Goal: Information Seeking & Learning: Compare options

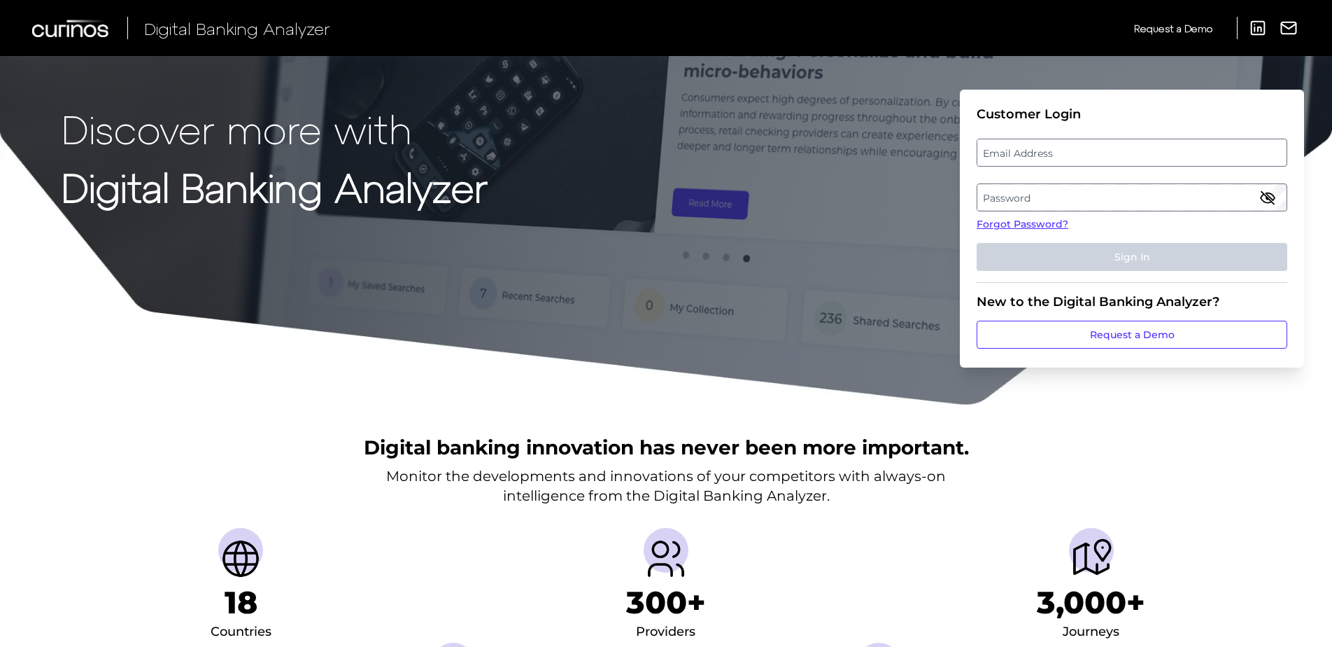
drag, startPoint x: 1026, startPoint y: 138, endPoint x: 1030, endPoint y: 150, distance: 13.3
click at [1027, 138] on fieldset "Customer Login Email Address Password Forgot Password? Sign In" at bounding box center [1132, 194] width 311 height 176
click at [1030, 153] on label "Email Address" at bounding box center [1132, 152] width 309 height 25
click at [1030, 153] on input "email" at bounding box center [1132, 153] width 311 height 28
paste input "[PERSON_NAME][EMAIL_ADDRESS][DOMAIN_NAME]"
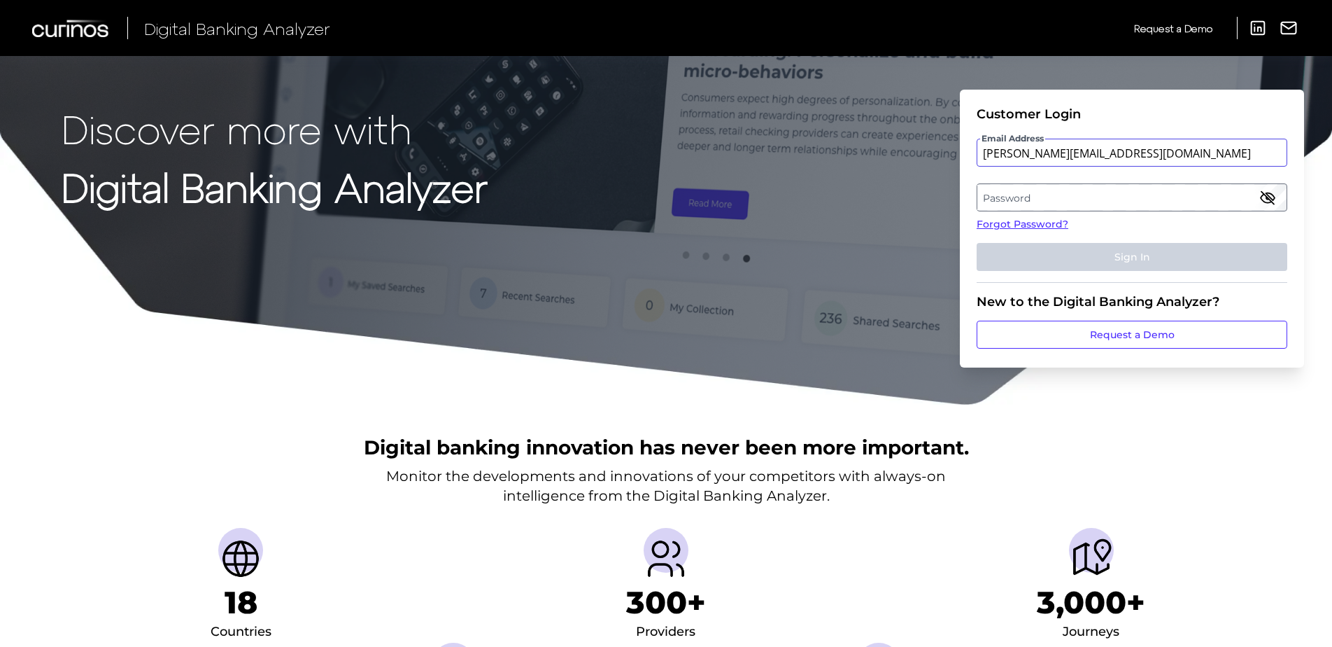
type input "[PERSON_NAME][EMAIL_ADDRESS][DOMAIN_NAME]"
click at [1036, 205] on label "Password" at bounding box center [1132, 197] width 309 height 25
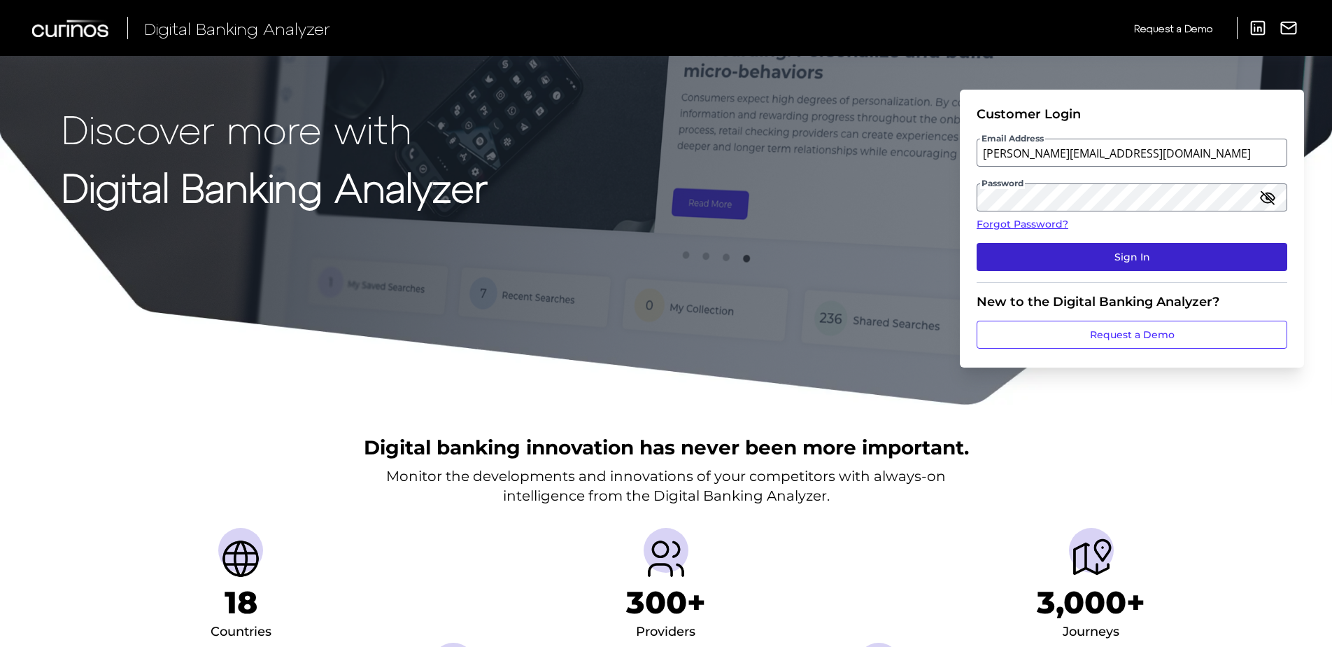
drag, startPoint x: 1105, startPoint y: 237, endPoint x: 1082, endPoint y: 259, distance: 31.7
click at [1105, 237] on fieldset "Customer Login Email Address [EMAIL_ADDRESS][DOMAIN_NAME] Password Forgot Passw…" at bounding box center [1132, 194] width 311 height 176
click at [1082, 259] on button "Sign In" at bounding box center [1132, 257] width 311 height 28
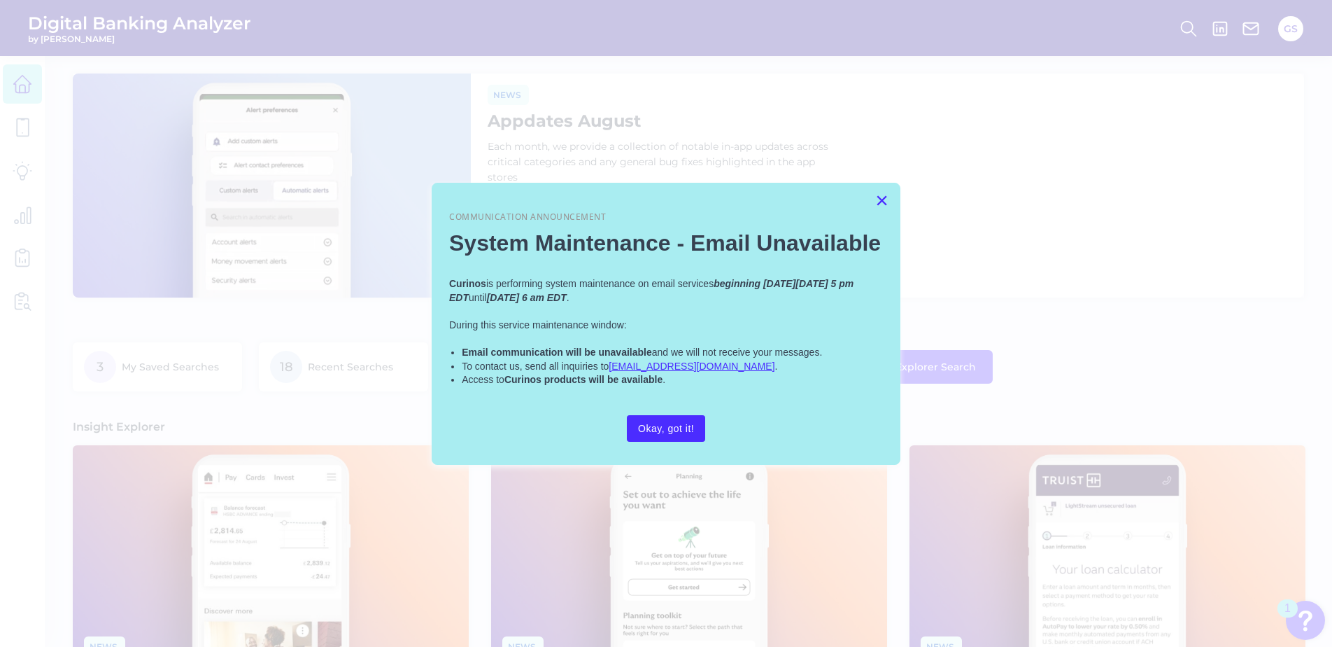
click at [884, 195] on button "×" at bounding box center [881, 200] width 13 height 22
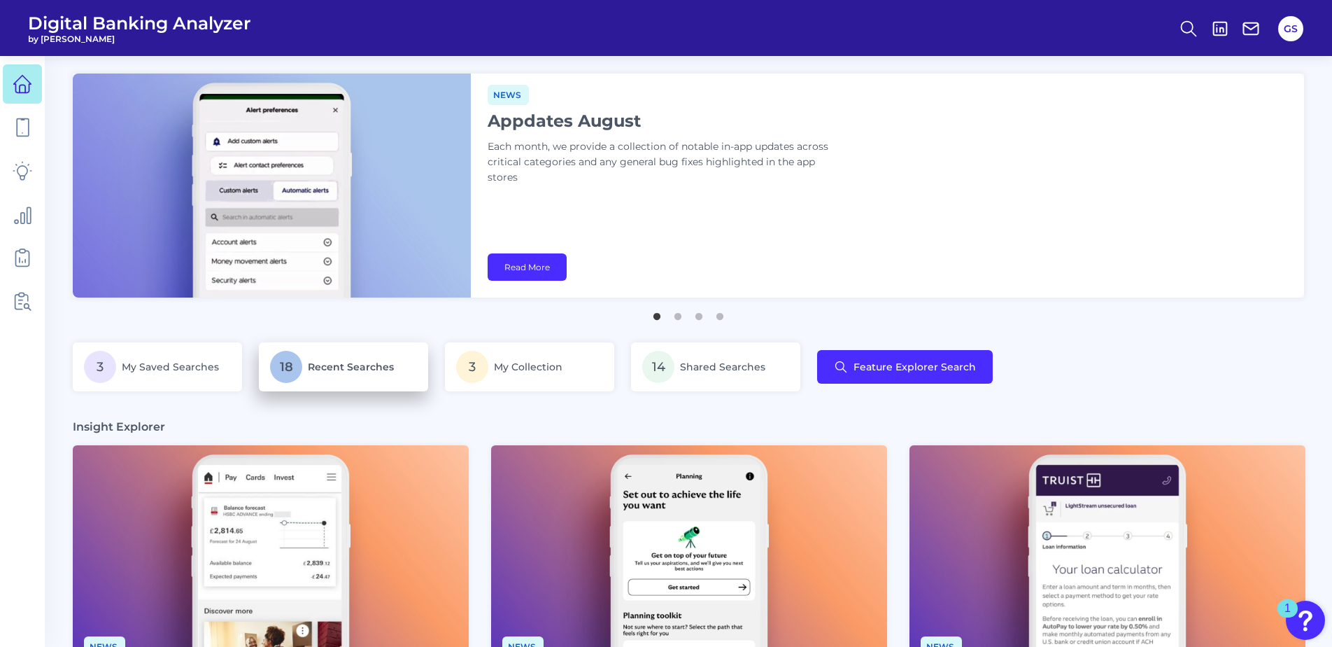
click at [353, 360] on span "Recent Searches" at bounding box center [351, 366] width 86 height 13
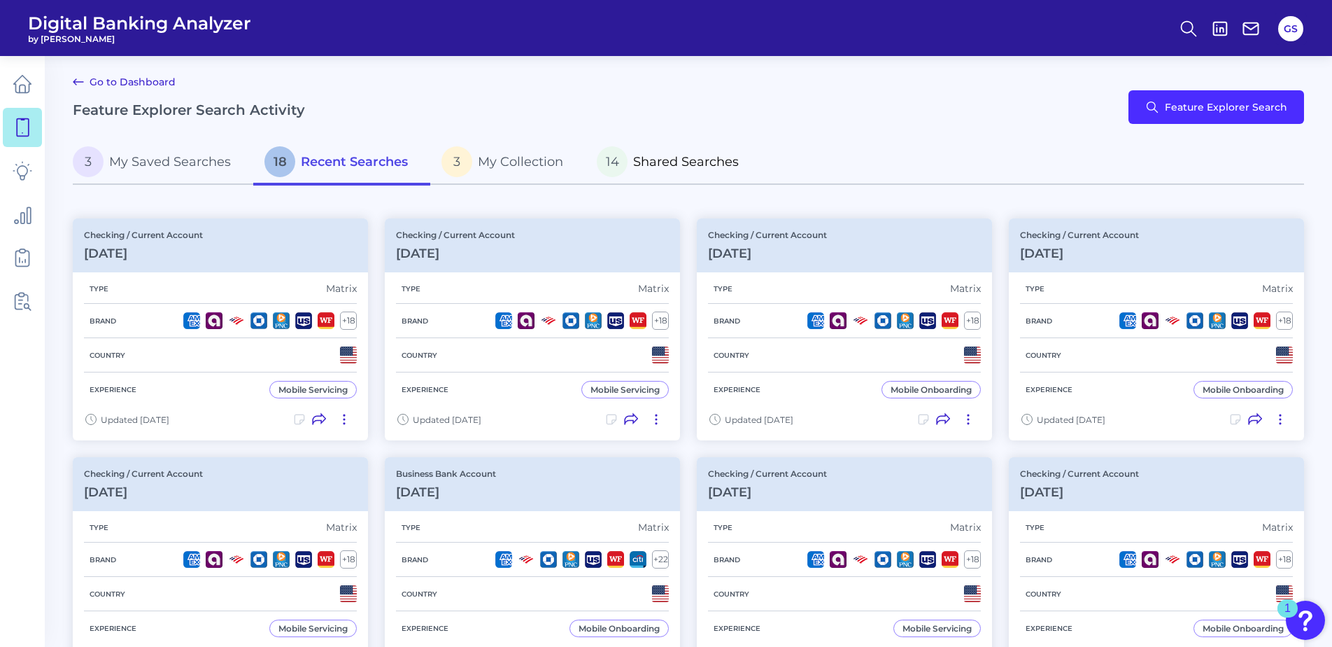
click at [649, 167] on span "Shared Searches" at bounding box center [686, 161] width 106 height 15
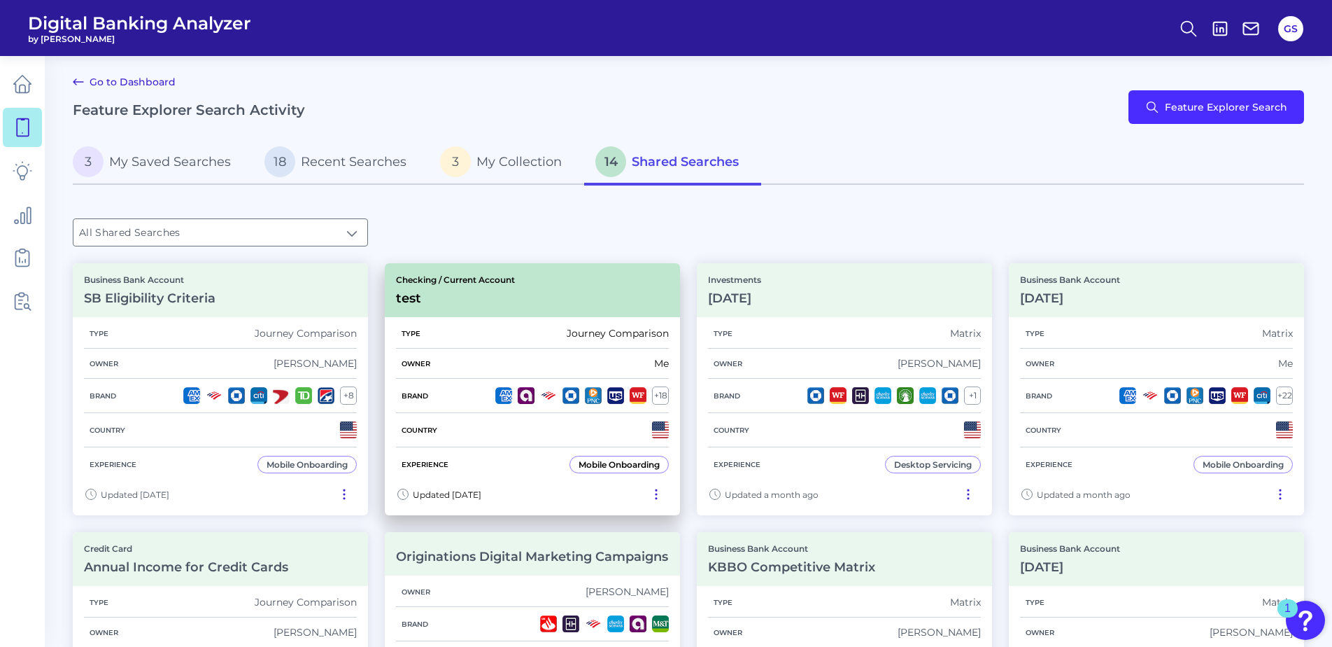
click at [589, 293] on div "Checking / Current Account test" at bounding box center [532, 290] width 295 height 54
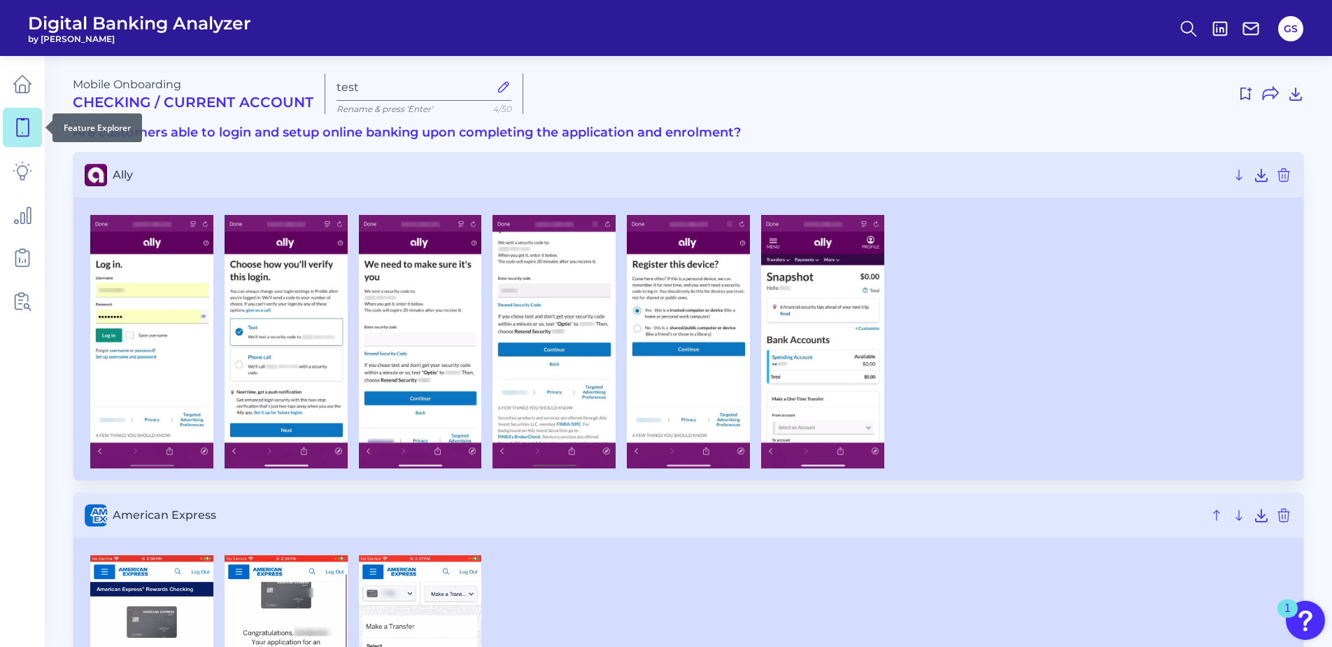
click at [41, 140] on link at bounding box center [22, 127] width 39 height 39
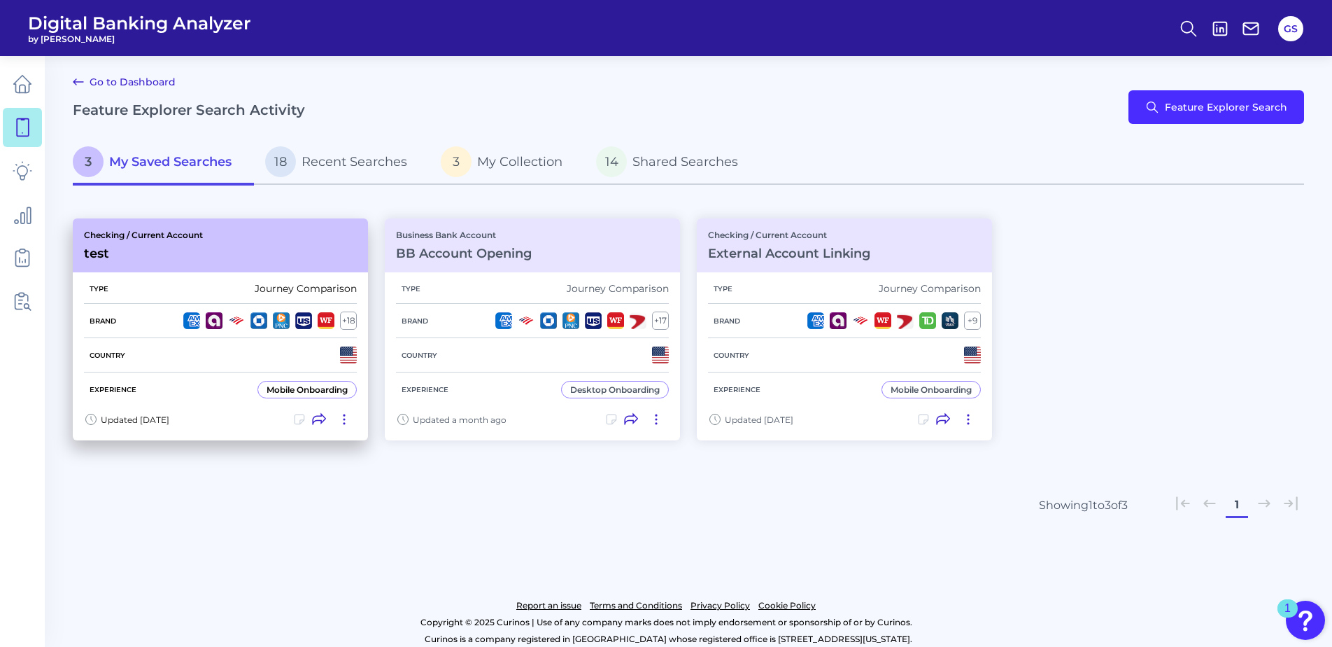
click at [294, 236] on div "Checking / Current Account test" at bounding box center [220, 245] width 295 height 54
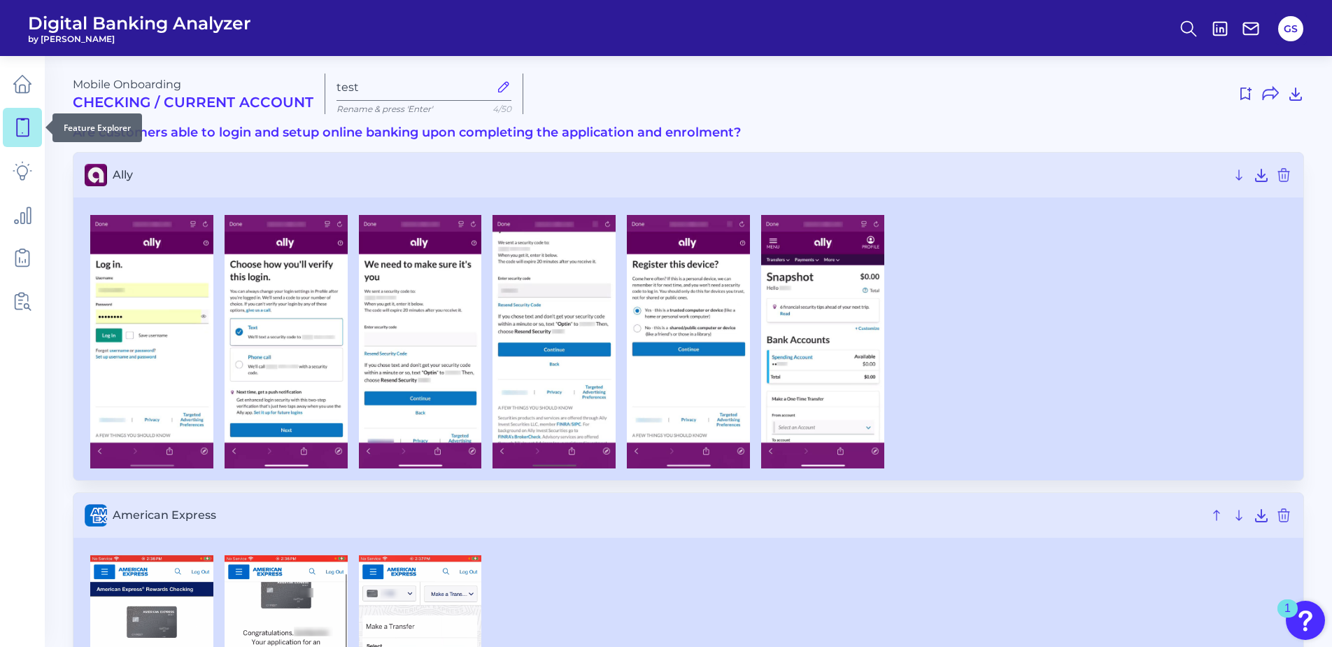
click at [17, 125] on icon at bounding box center [23, 127] width 12 height 17
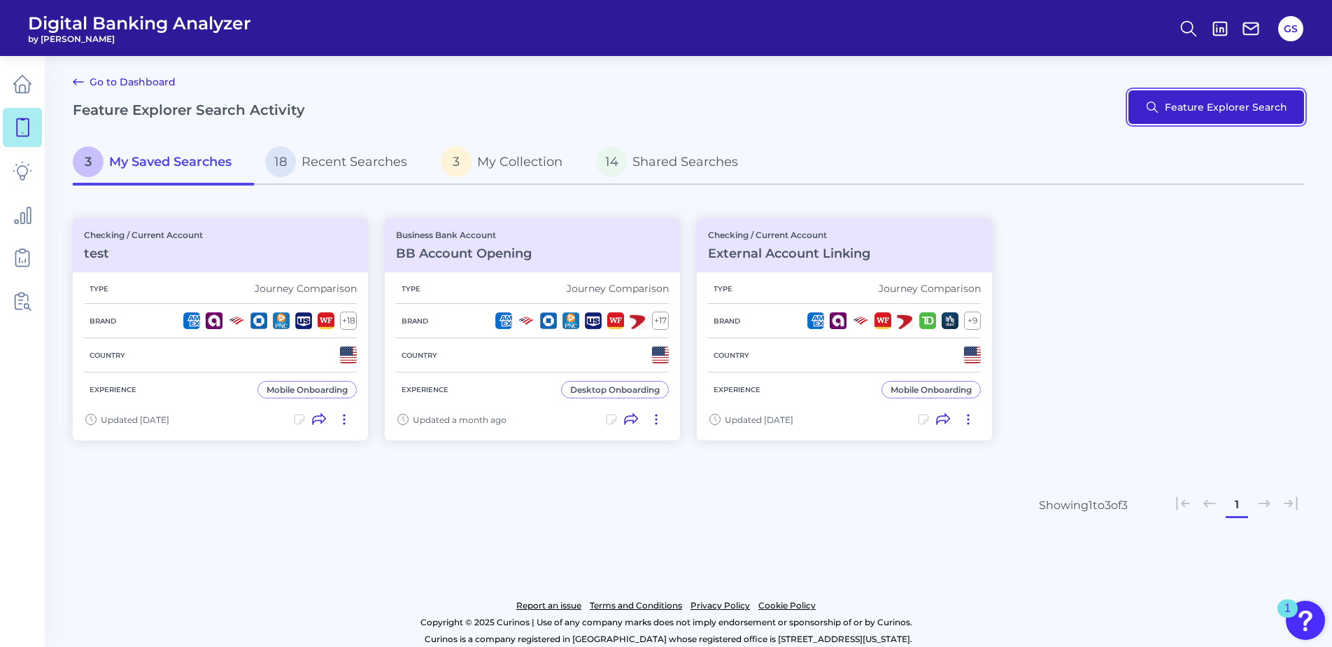
click at [1201, 111] on button "Feature Explorer Search" at bounding box center [1217, 107] width 176 height 34
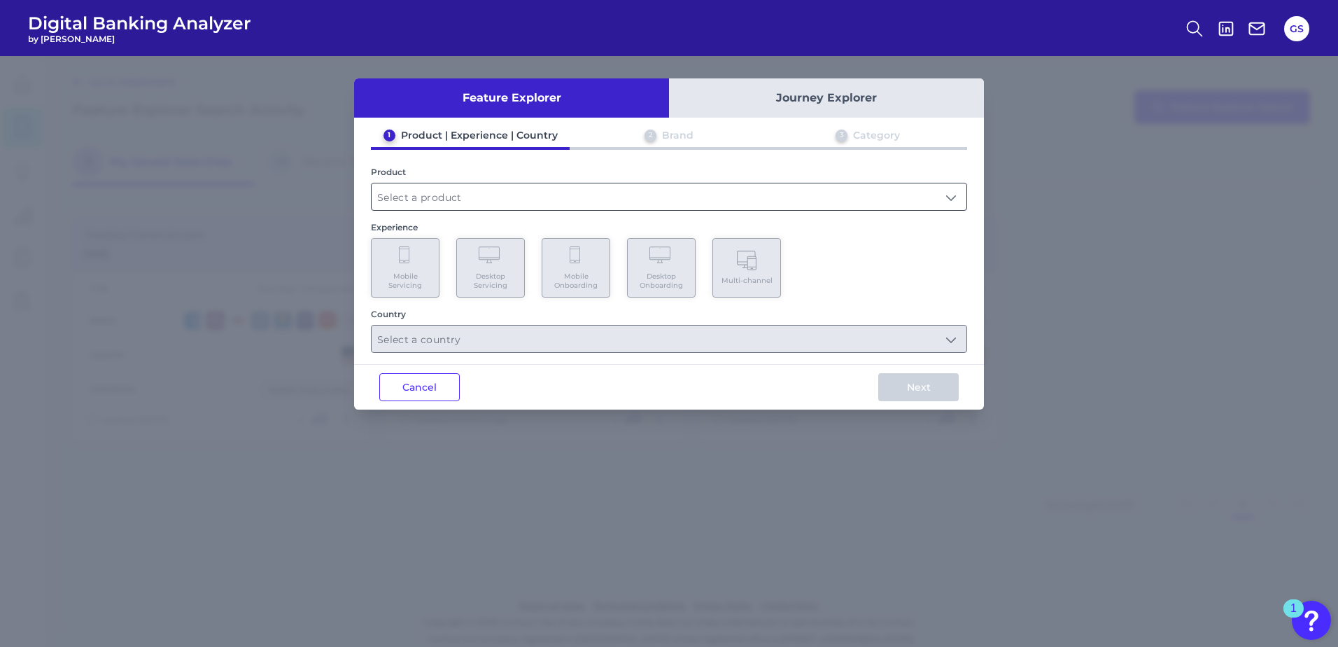
click at [469, 207] on input "text" at bounding box center [669, 196] width 595 height 27
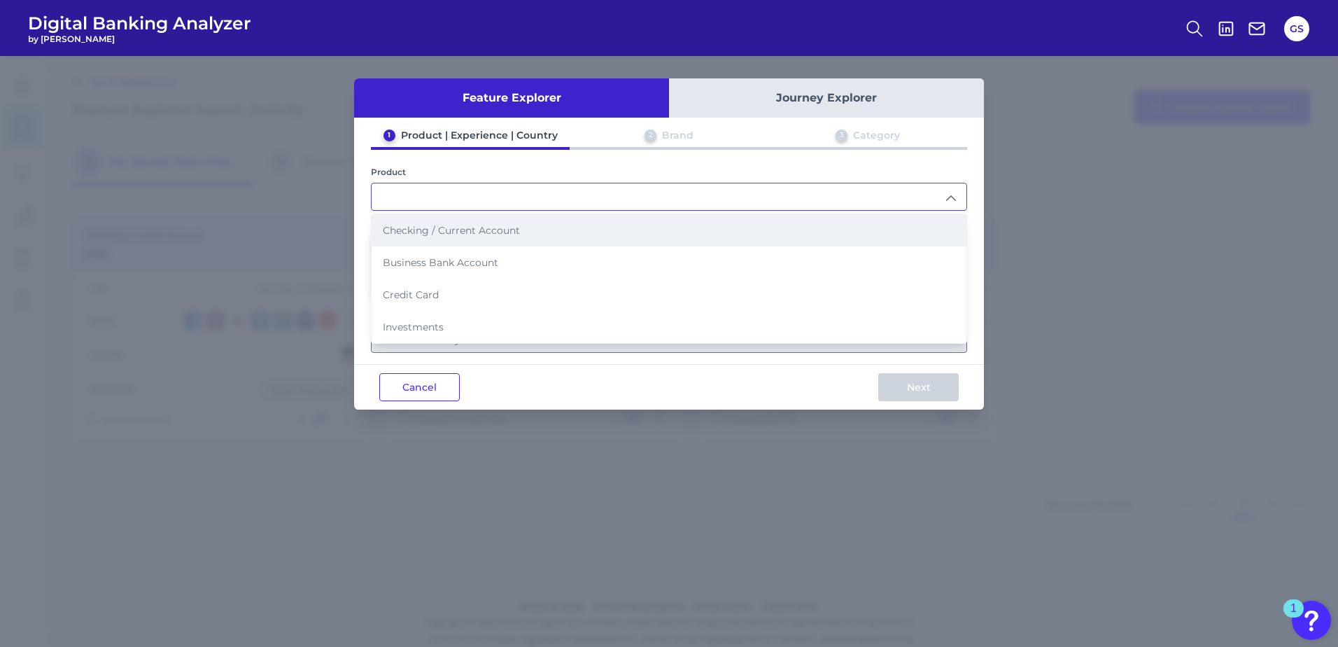
click at [488, 234] on span "Checking / Current Account" at bounding box center [451, 230] width 137 height 13
type input "Checking / Current Account"
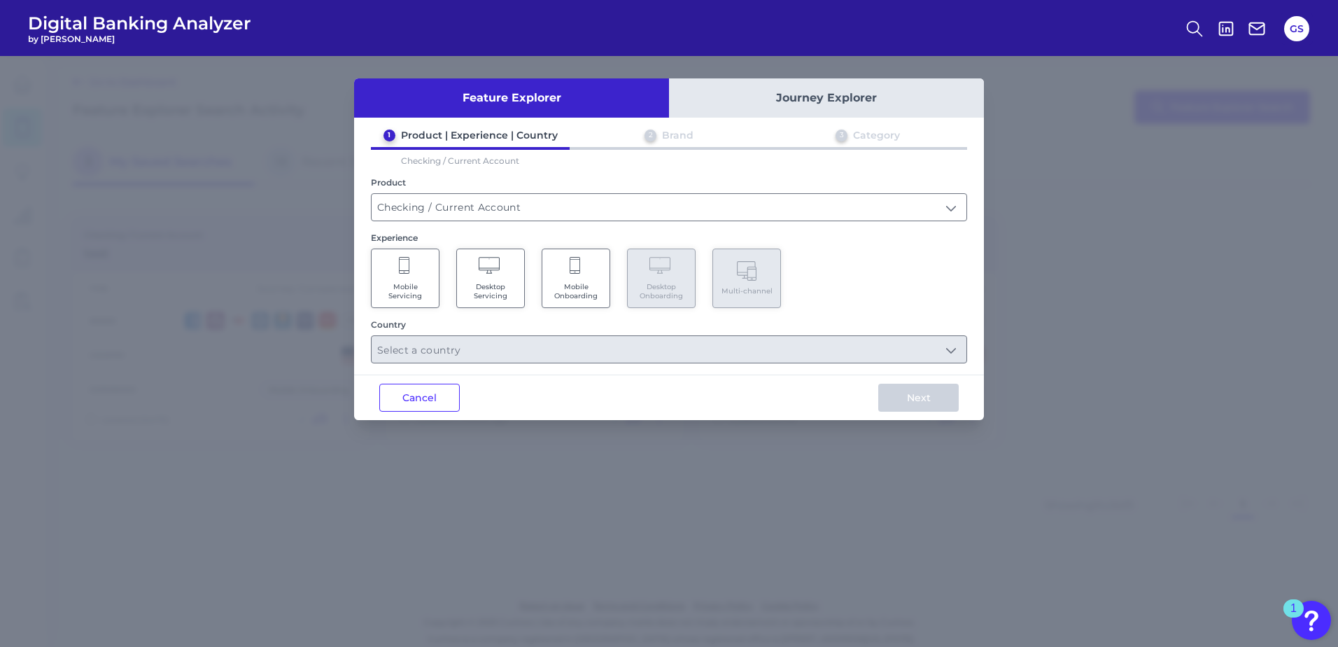
click at [413, 278] on Servicing "Mobile Servicing" at bounding box center [405, 277] width 69 height 59
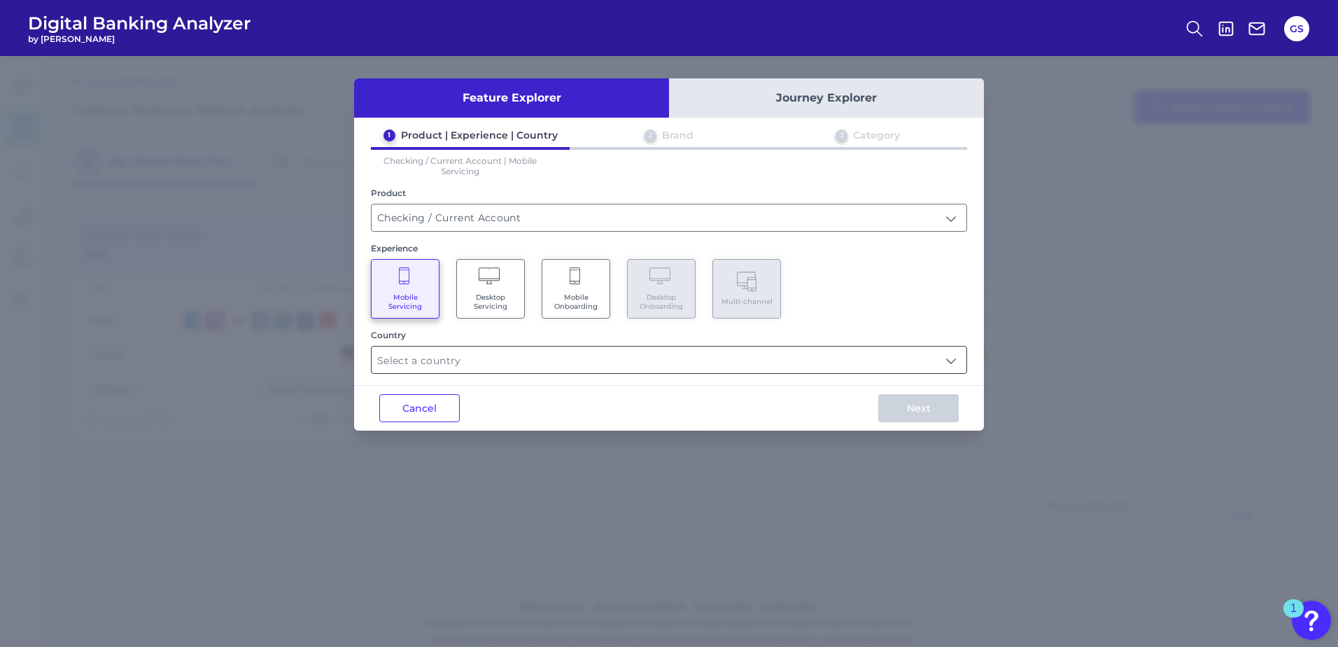
click at [455, 365] on input "text" at bounding box center [669, 359] width 595 height 27
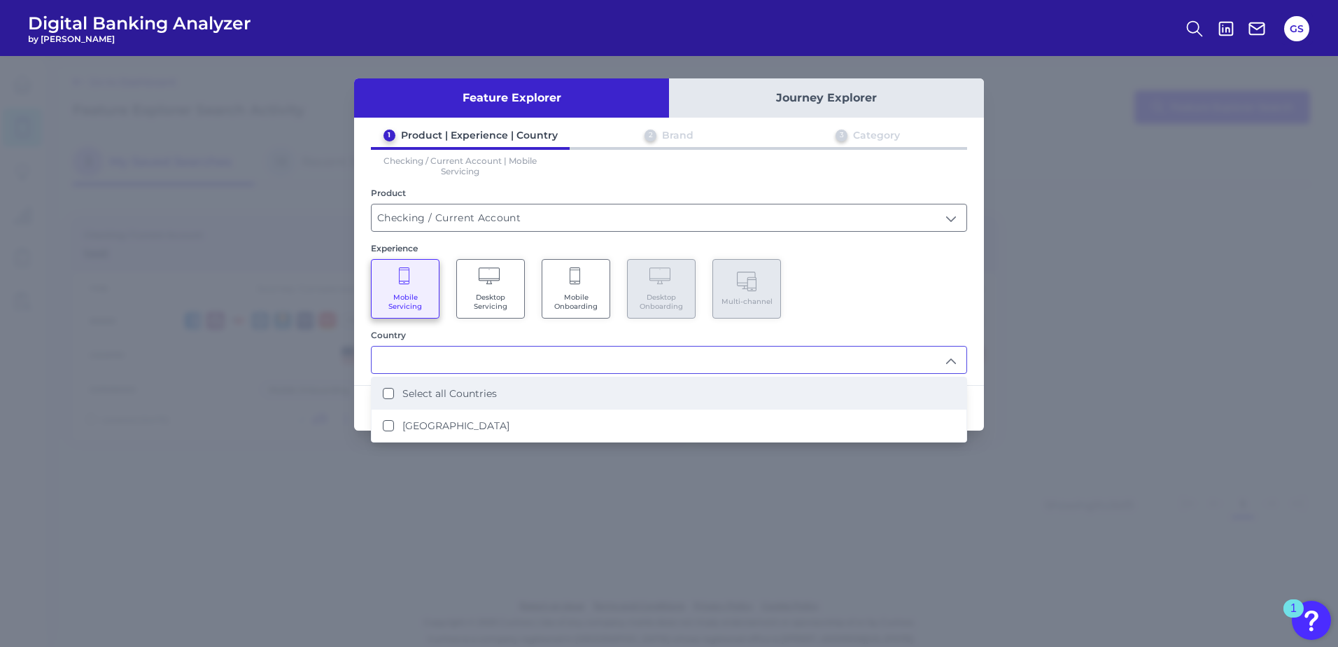
click at [452, 395] on label "Select all Countries" at bounding box center [449, 393] width 94 height 13
type input "Select all Countries"
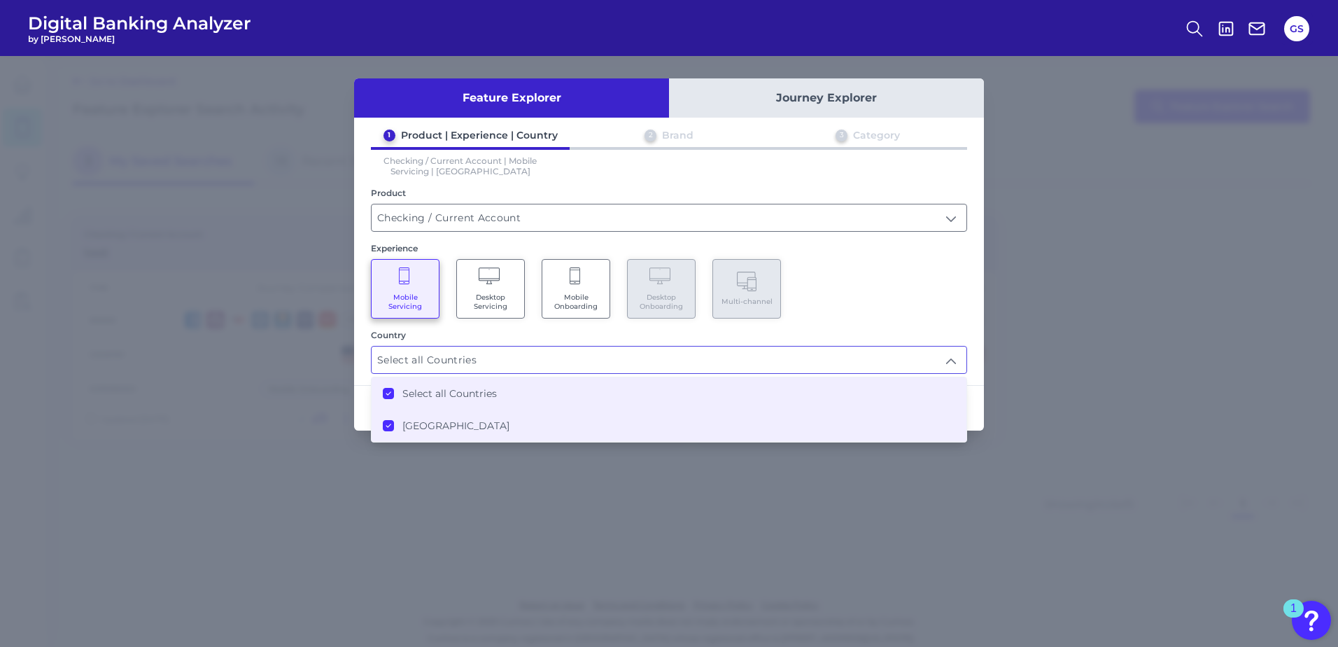
click at [919, 305] on div "Mobile Servicing Desktop Servicing Mobile Onboarding Desktop Onboarding Multi-c…" at bounding box center [669, 288] width 596 height 59
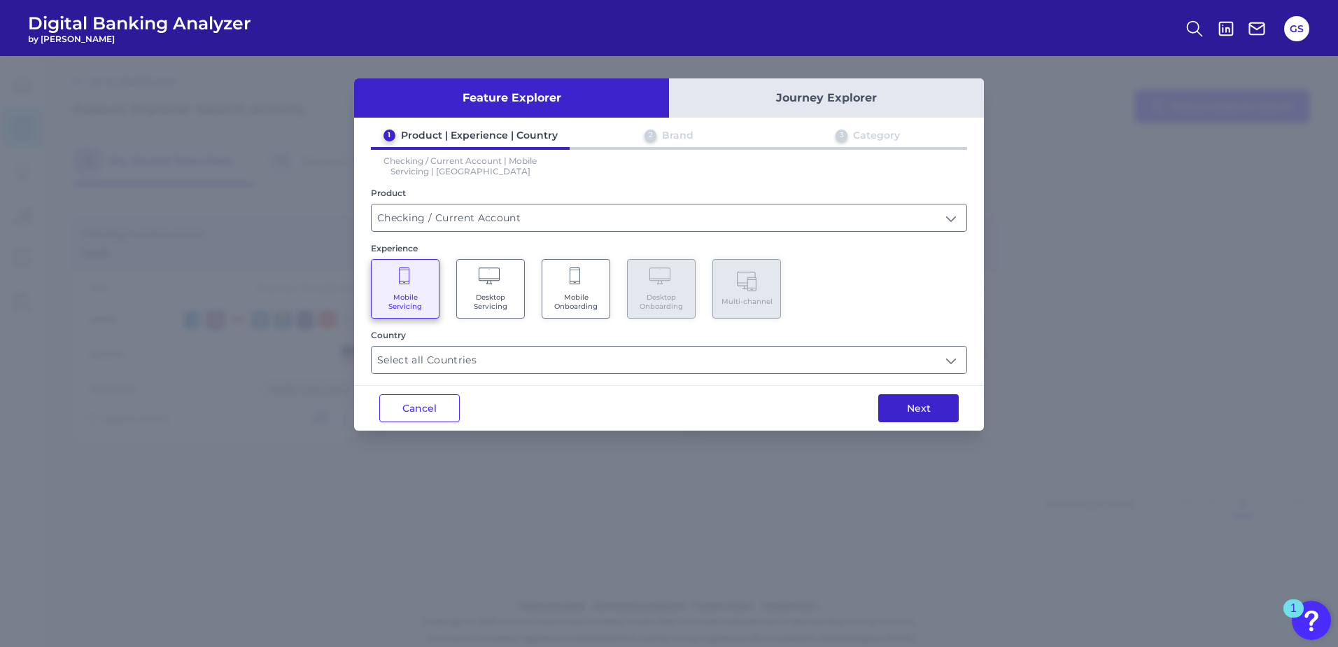
click at [936, 409] on button "Next" at bounding box center [918, 408] width 80 height 28
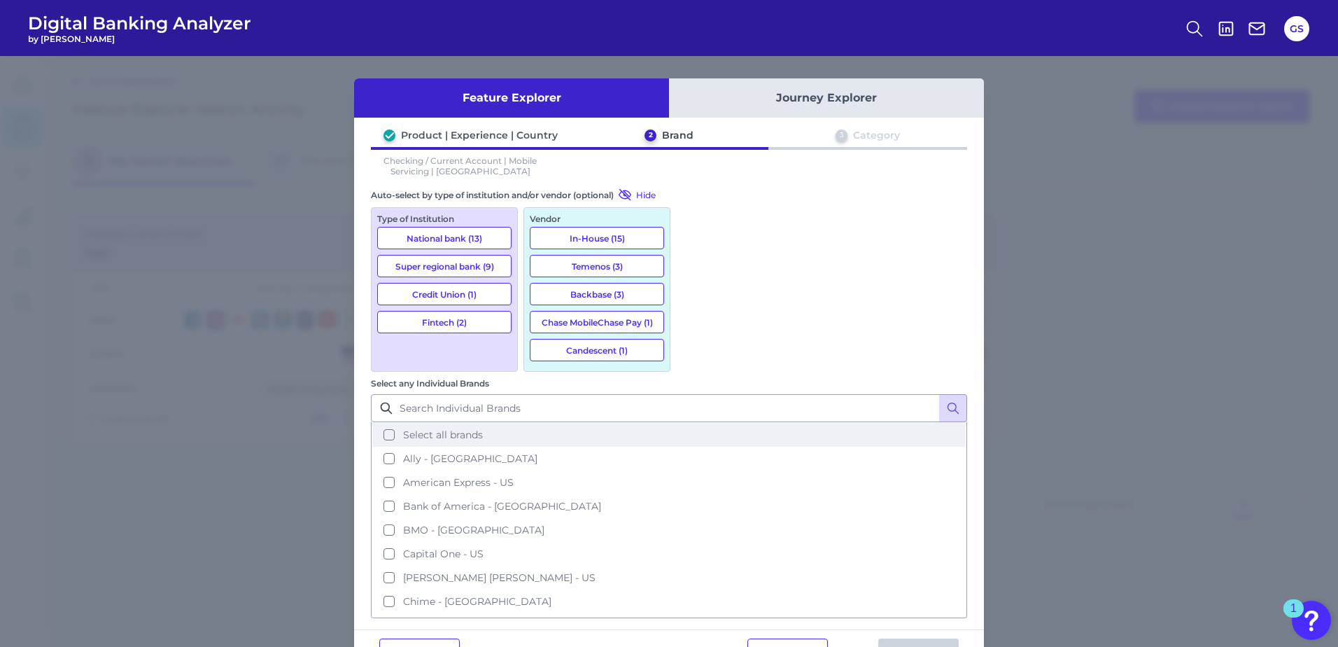
click at [701, 423] on button "Select all brands" at bounding box center [668, 435] width 593 height 24
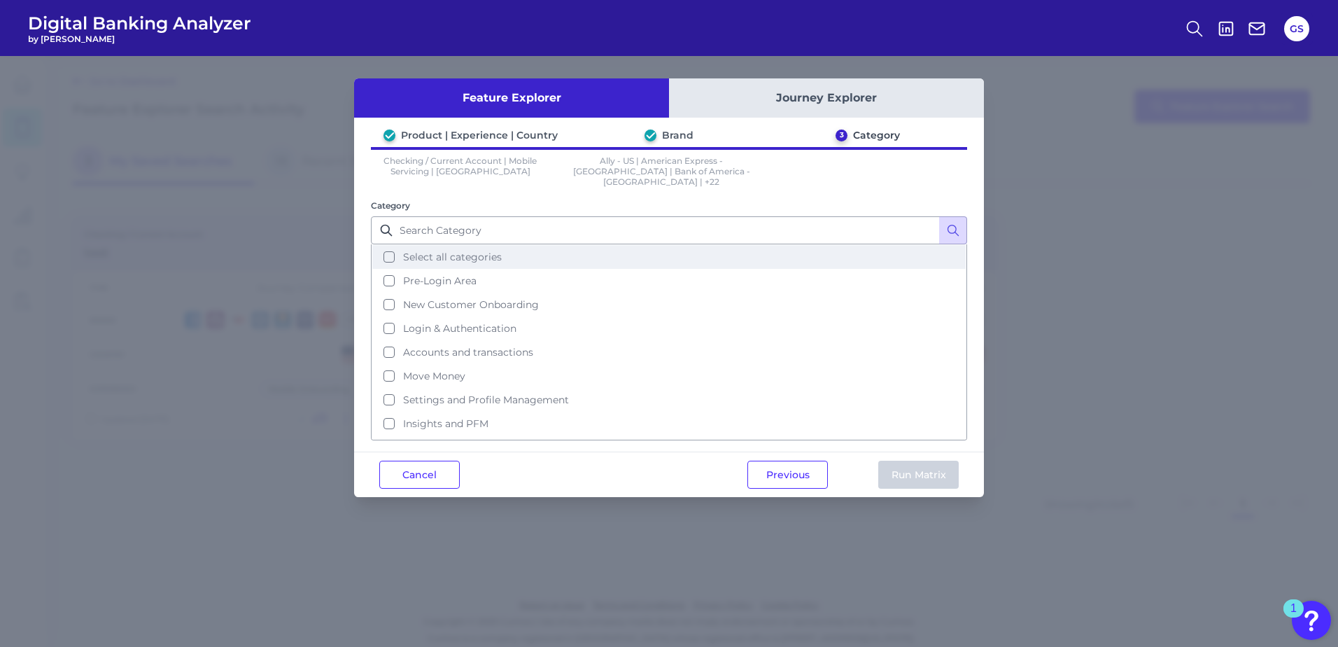
click at [390, 247] on button "Select all categories" at bounding box center [668, 257] width 593 height 24
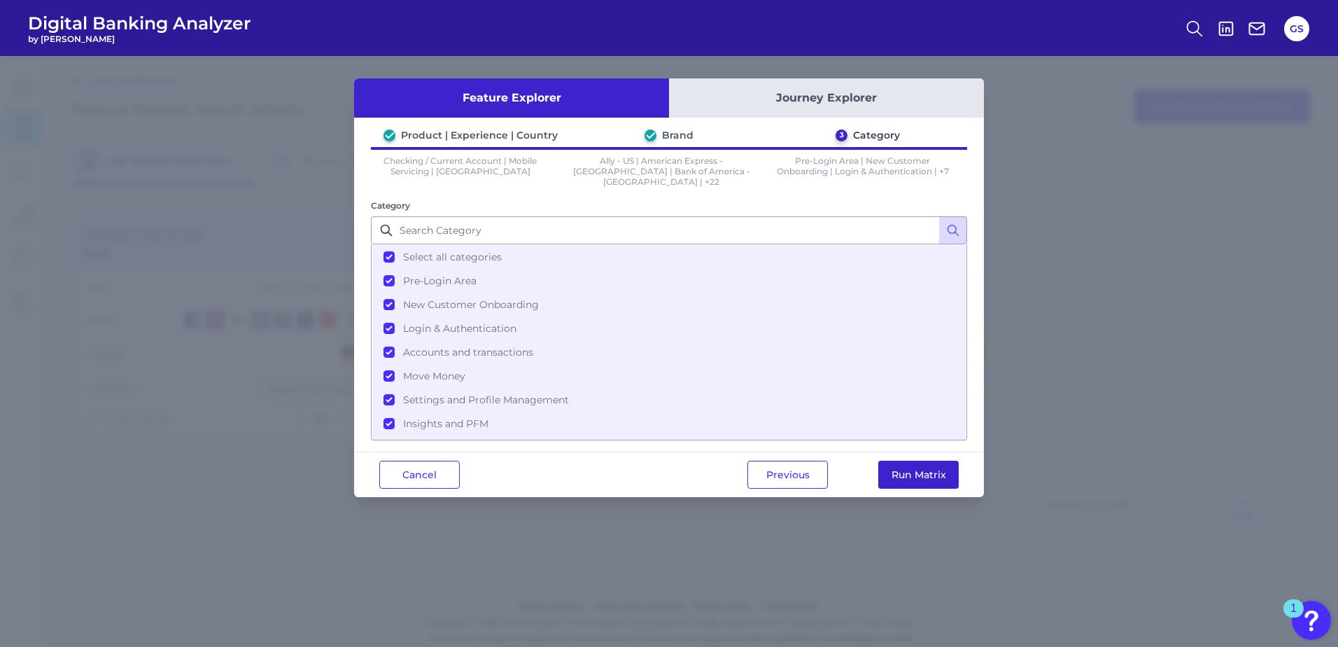
click at [901, 465] on button "Run Matrix" at bounding box center [918, 474] width 80 height 28
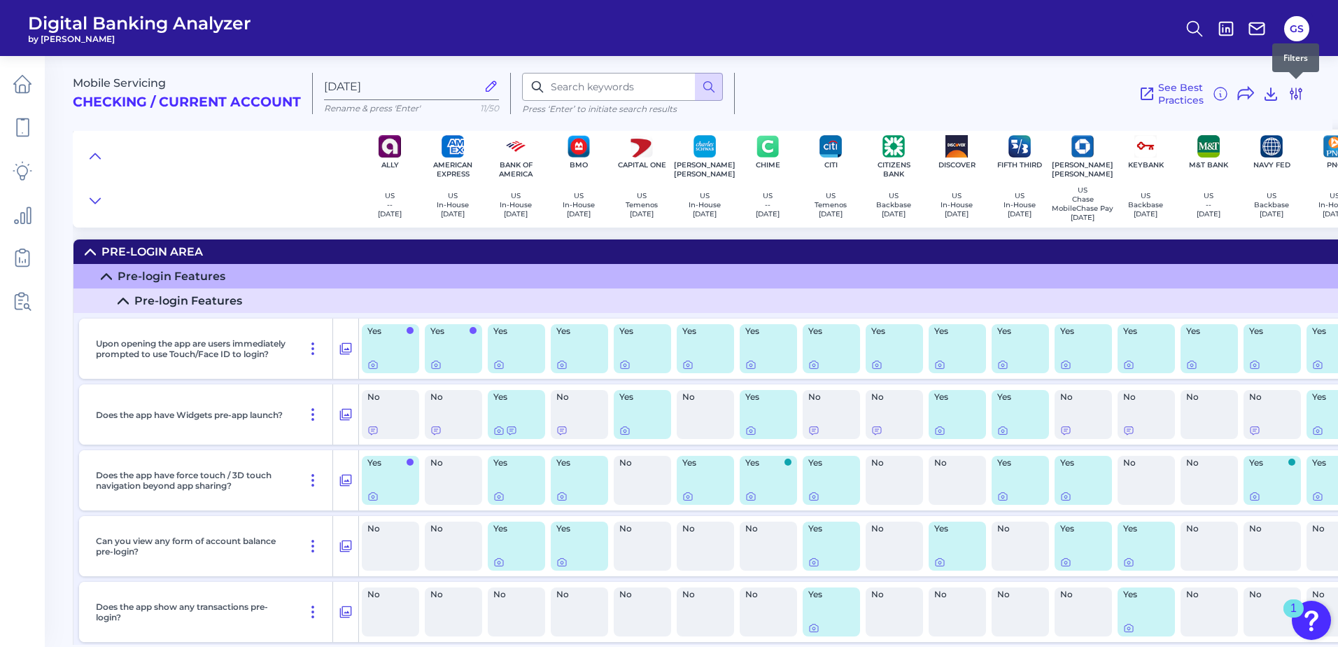
click at [1296, 95] on icon at bounding box center [1296, 93] width 17 height 17
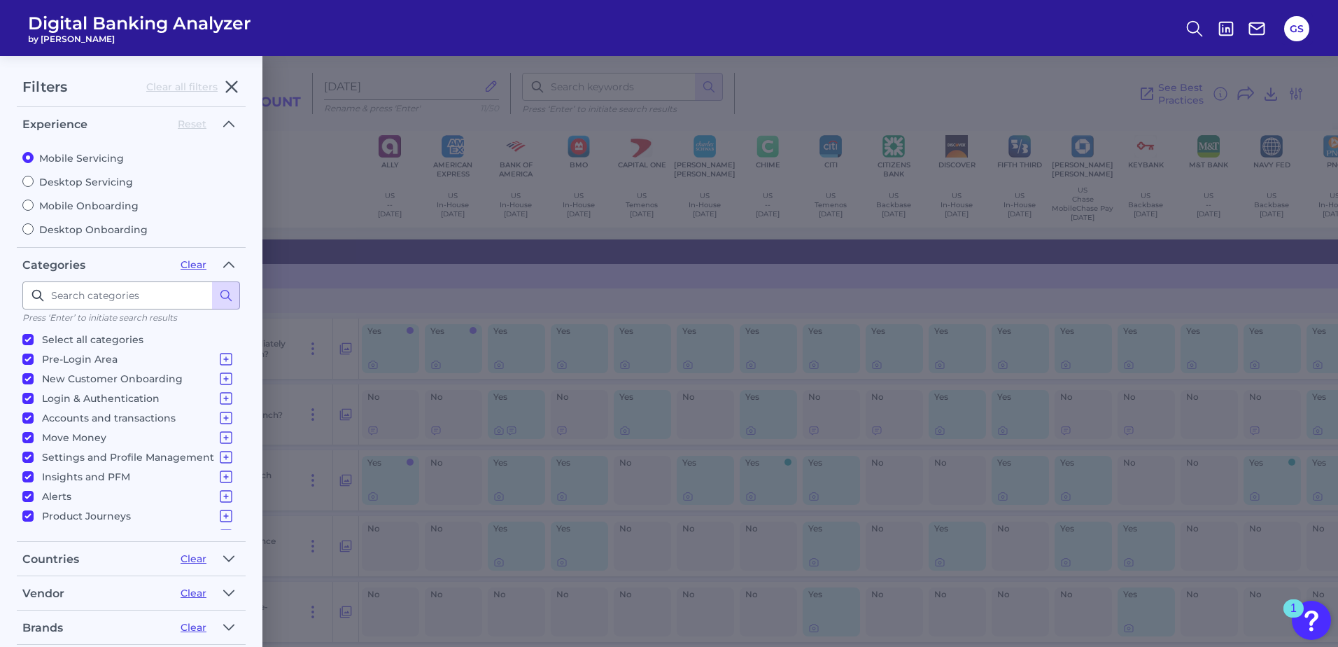
click at [22, 339] on input "Select all categories" at bounding box center [27, 339] width 11 height 11
checkbox input "false"
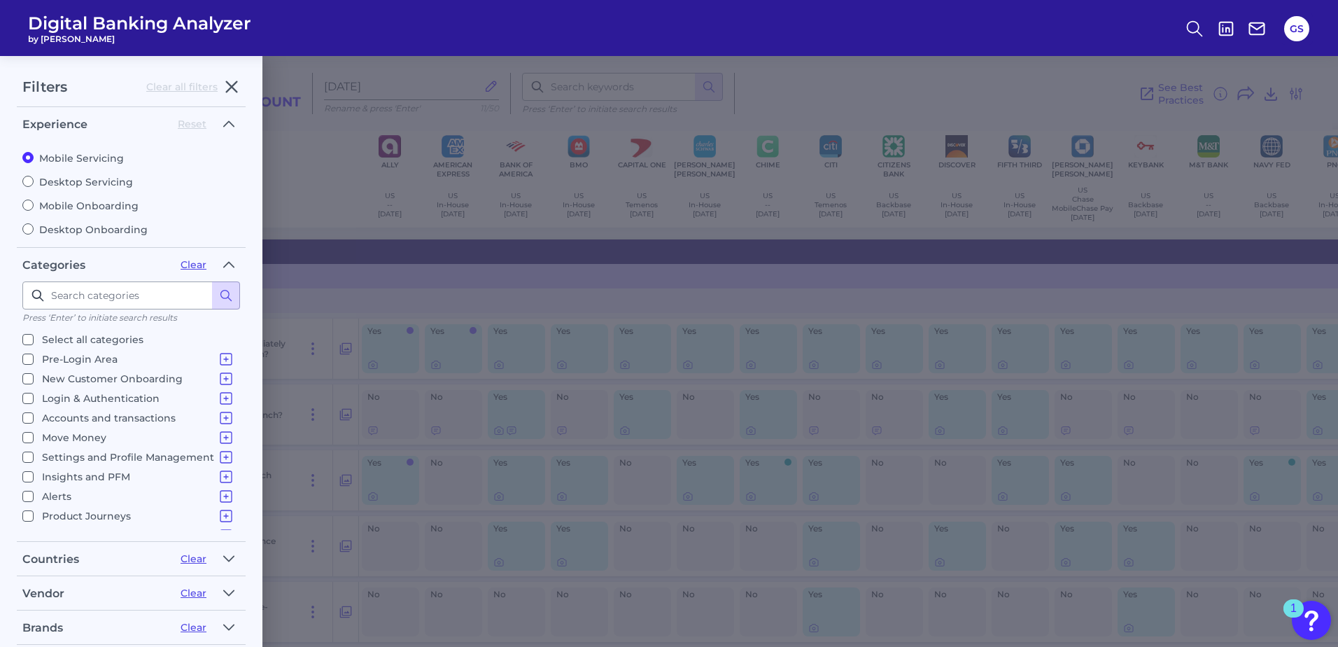
checkbox input "false"
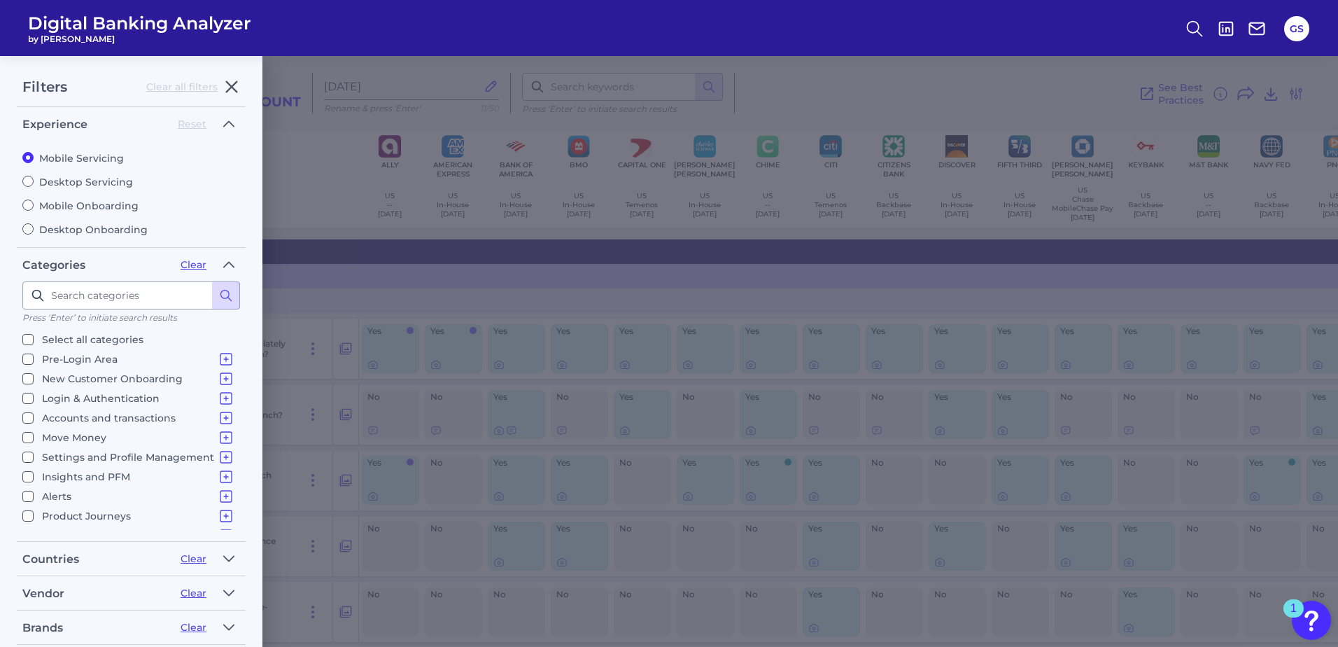
checkbox input "false"
click at [218, 376] on icon at bounding box center [226, 378] width 17 height 17
click at [218, 378] on icon at bounding box center [226, 378] width 17 height 17
click at [25, 384] on label "New Customer Onboarding New Customer Onboarding" at bounding box center [128, 378] width 212 height 17
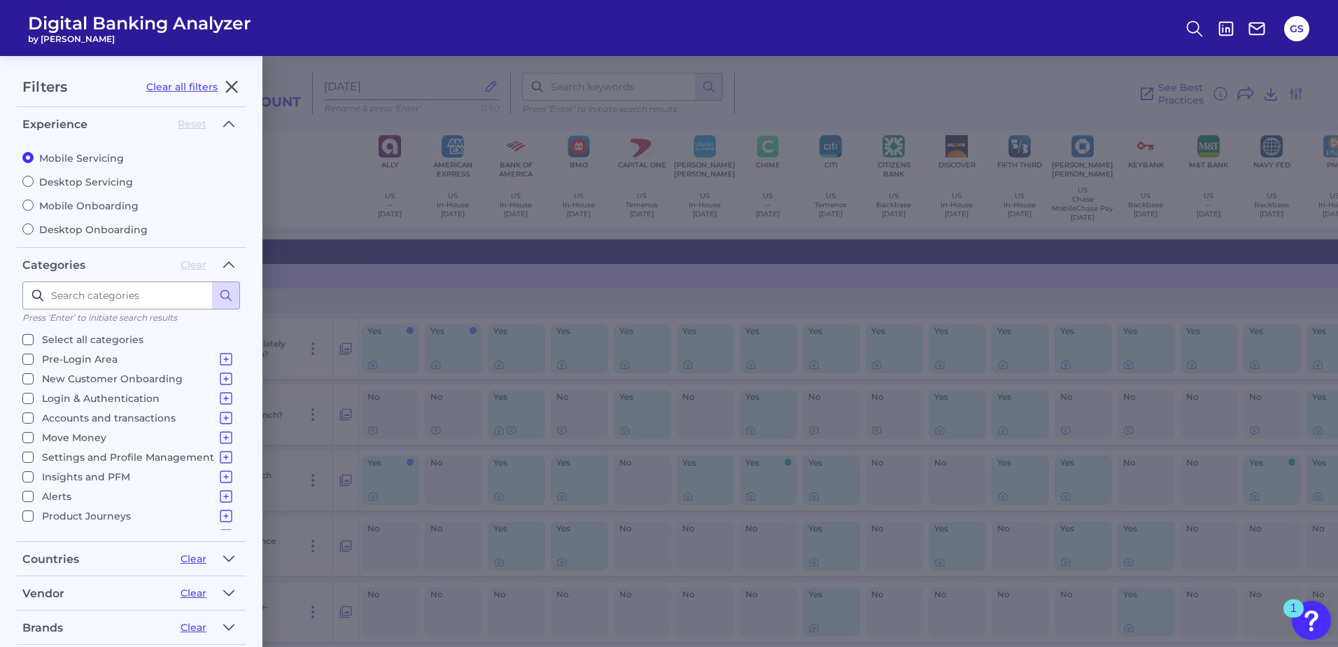
click at [25, 384] on input "New Customer Onboarding New Customer Onboarding" at bounding box center [27, 378] width 11 height 11
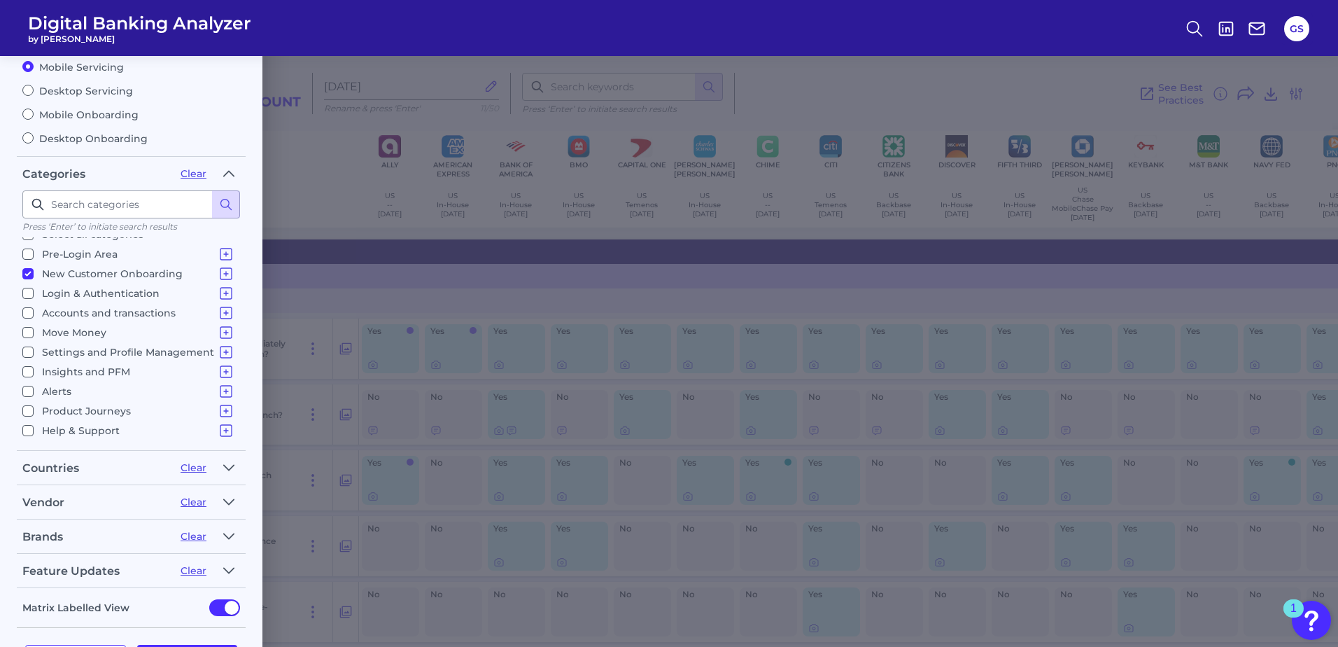
scroll to position [145, 0]
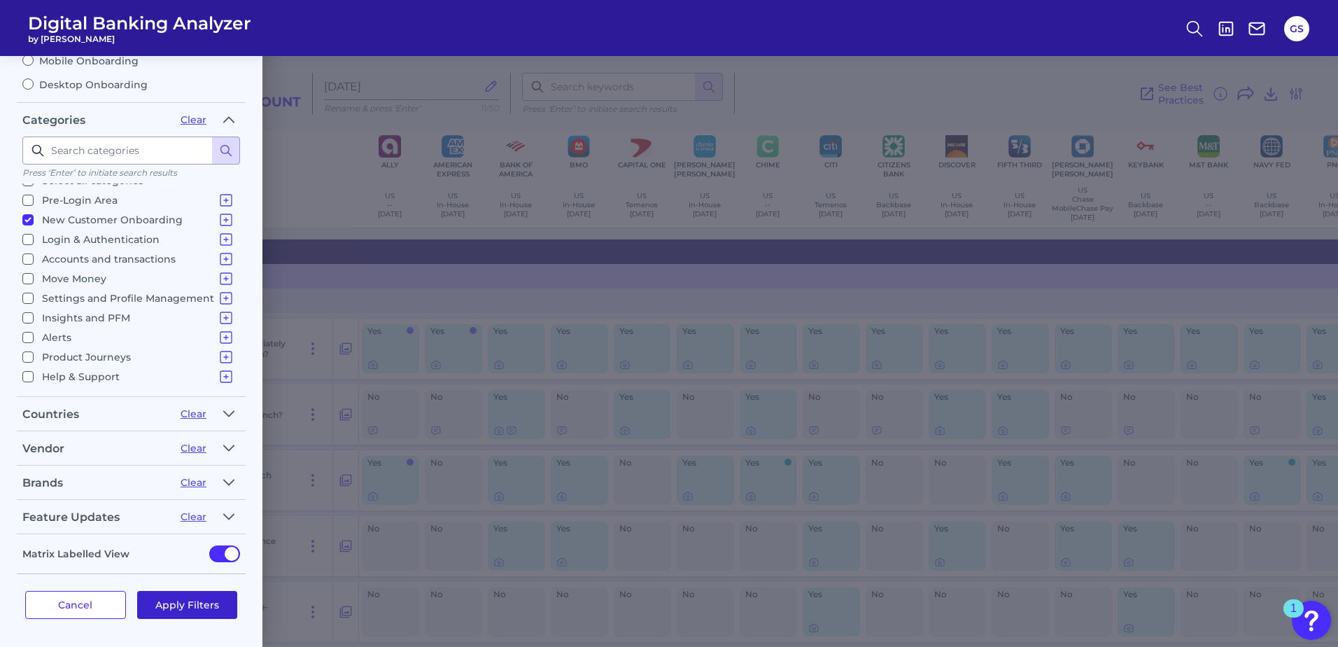
click at [193, 598] on button "Apply Filters" at bounding box center [187, 605] width 101 height 28
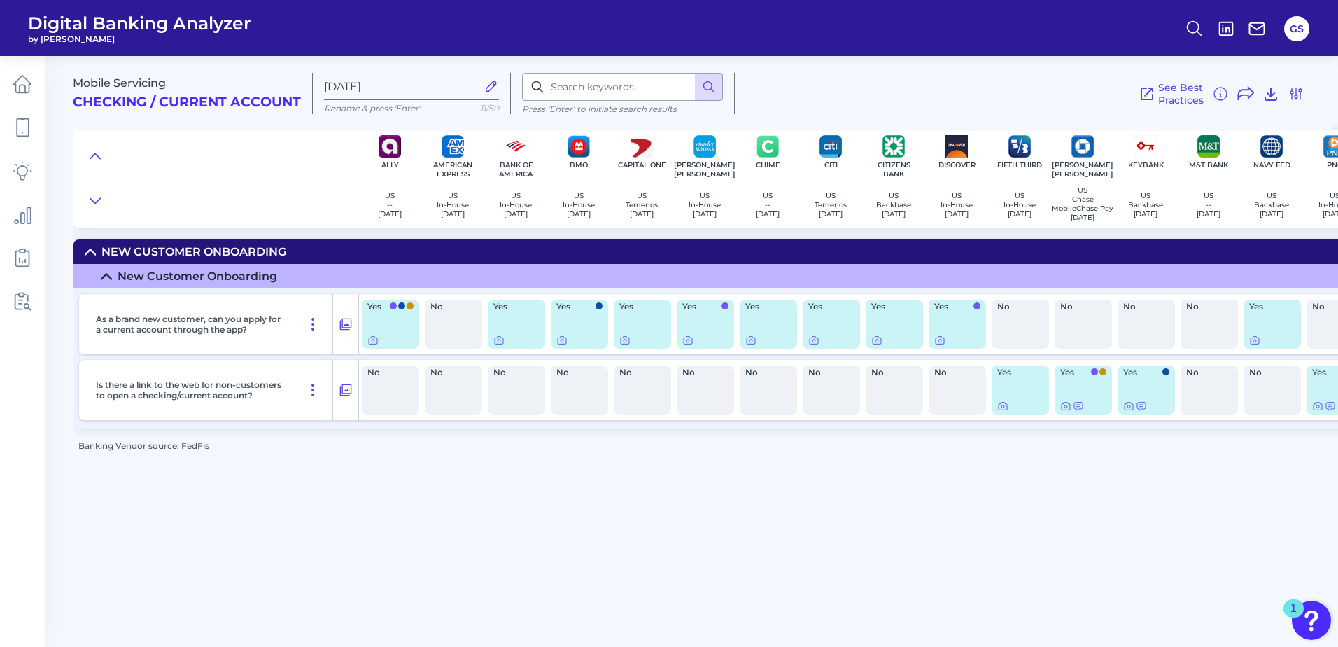
scroll to position [0, 0]
click at [1301, 97] on icon at bounding box center [1296, 93] width 17 height 17
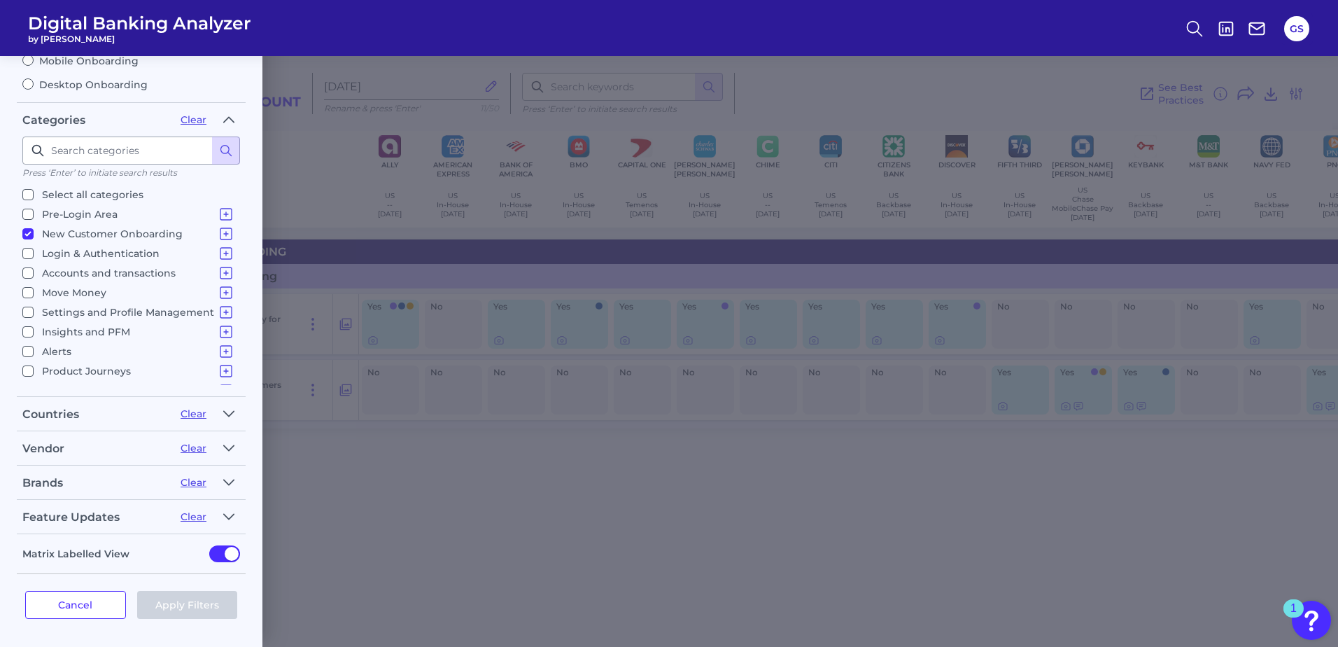
click at [31, 236] on input "New Customer Onboarding New Customer Onboarding" at bounding box center [27, 233] width 11 height 11
checkbox input "false"
click at [220, 250] on icon at bounding box center [226, 253] width 17 height 17
click at [223, 274] on icon at bounding box center [226, 272] width 17 height 17
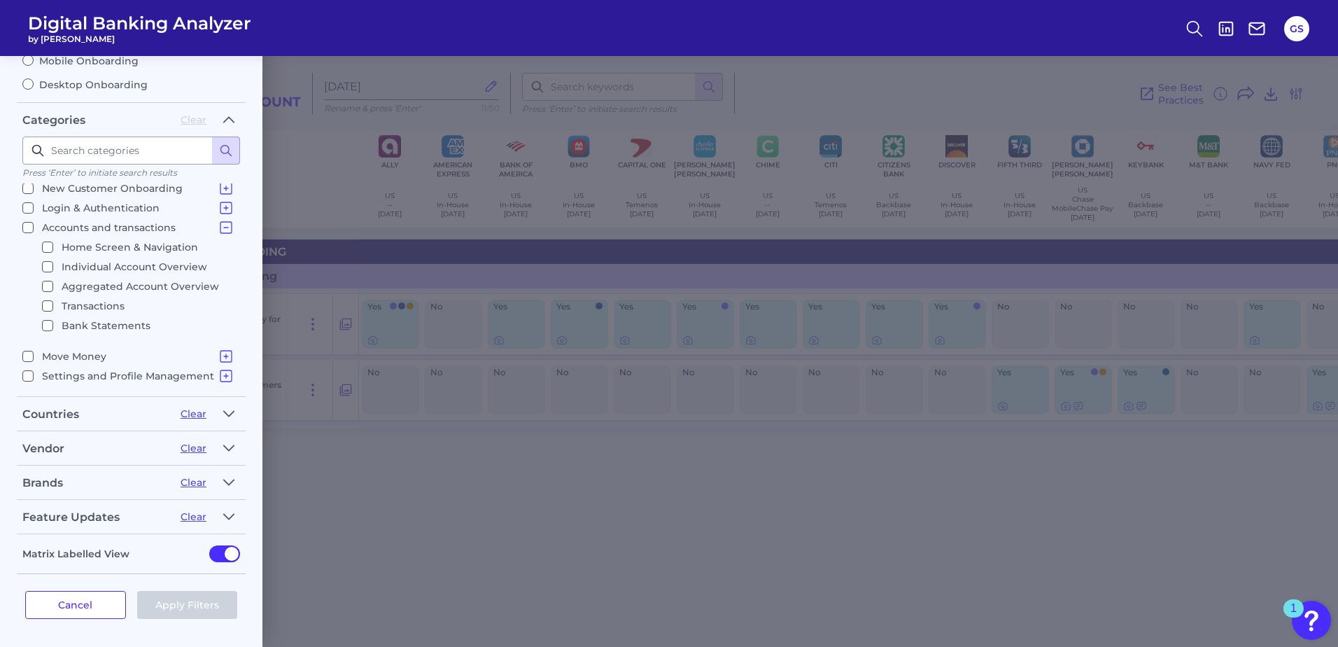
scroll to position [70, 0]
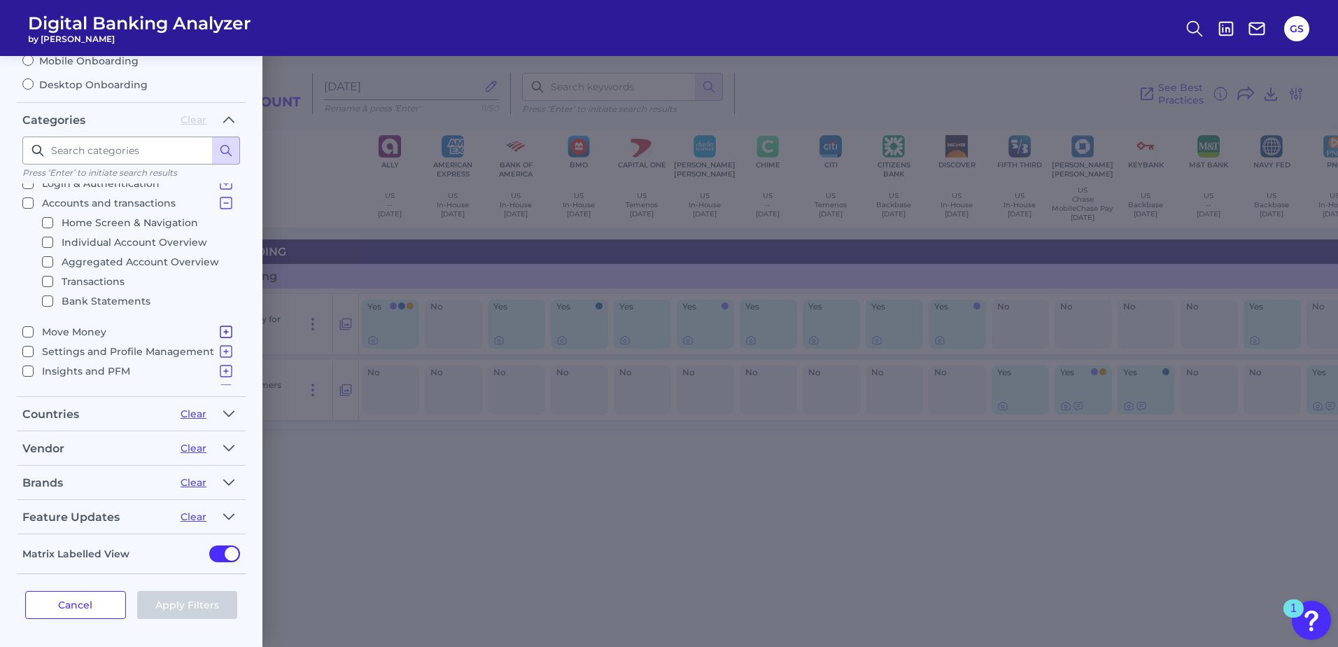
click at [218, 332] on icon at bounding box center [226, 331] width 17 height 17
click at [185, 299] on p "Settings and Profile Management" at bounding box center [138, 298] width 192 height 17
click at [34, 299] on input "Settings and Profile Management Contact Details Overdraft Management Marketing …" at bounding box center [27, 297] width 11 height 11
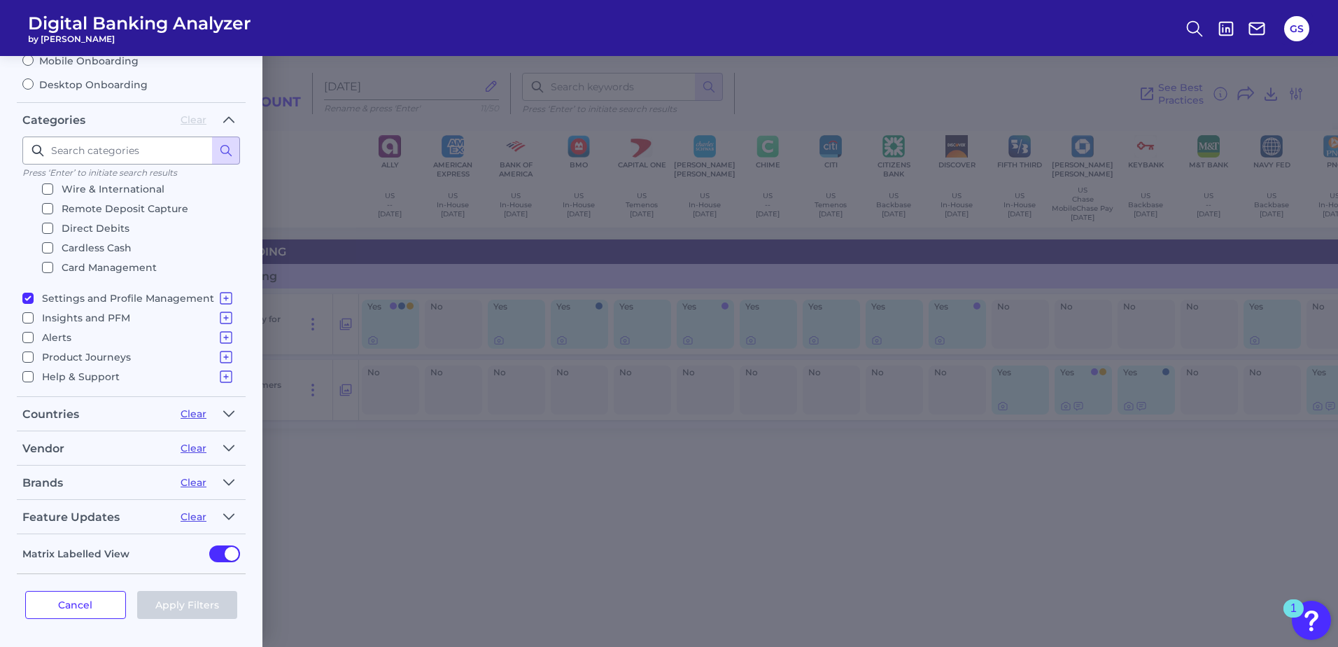
checkbox input "true"
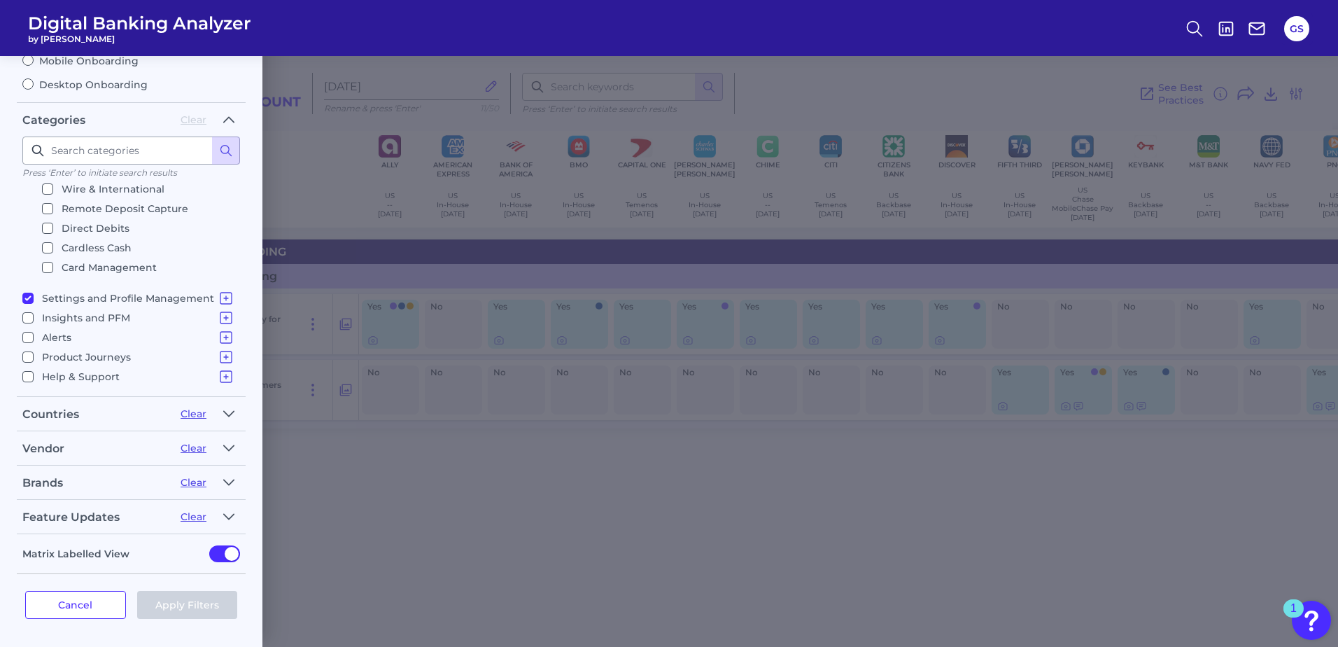
checkbox input "true"
click at [218, 301] on icon at bounding box center [226, 298] width 17 height 17
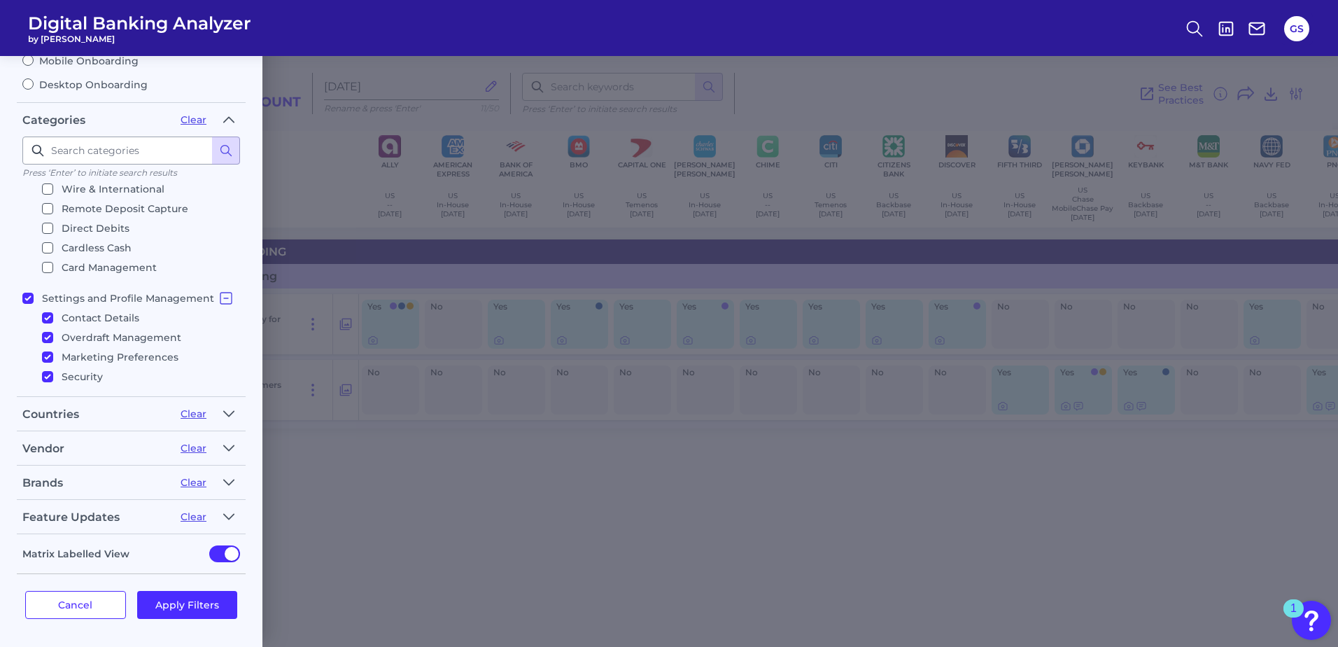
click at [178, 295] on p "Settings and Profile Management" at bounding box center [138, 298] width 192 height 17
click at [34, 295] on input "Settings and Profile Management Contact Details Overdraft Management Marketing …" at bounding box center [27, 297] width 11 height 11
checkbox input "false"
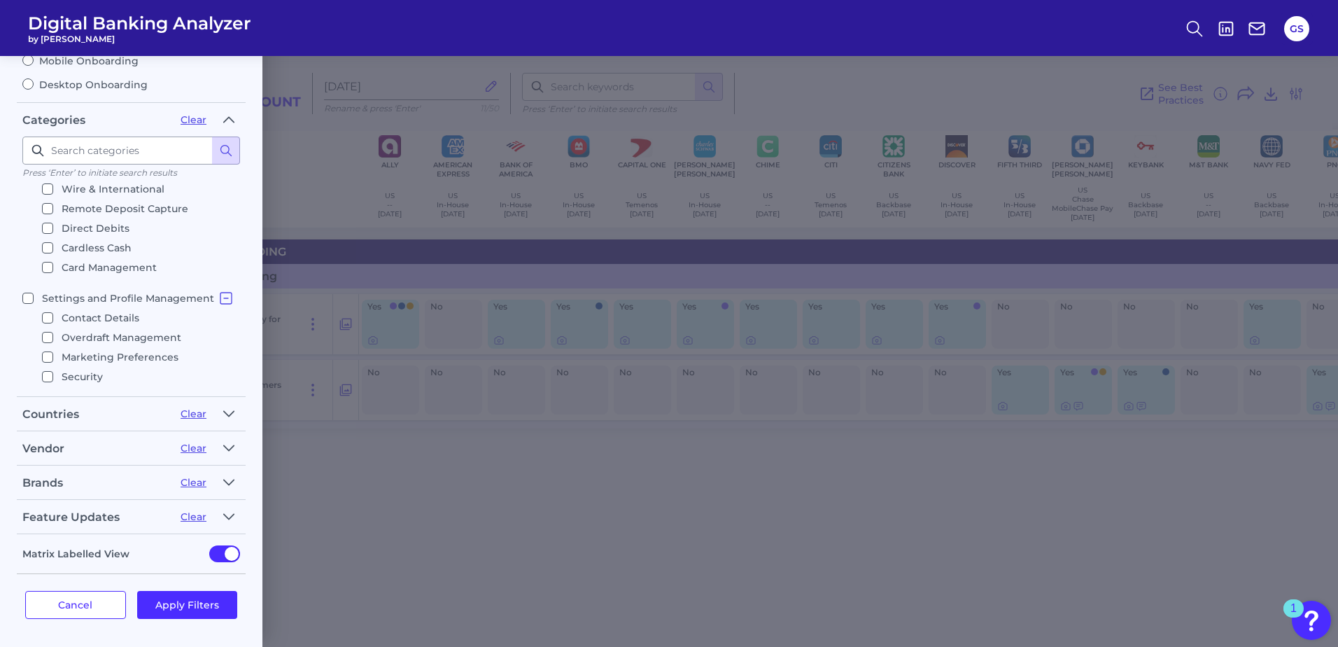
checkbox input "false"
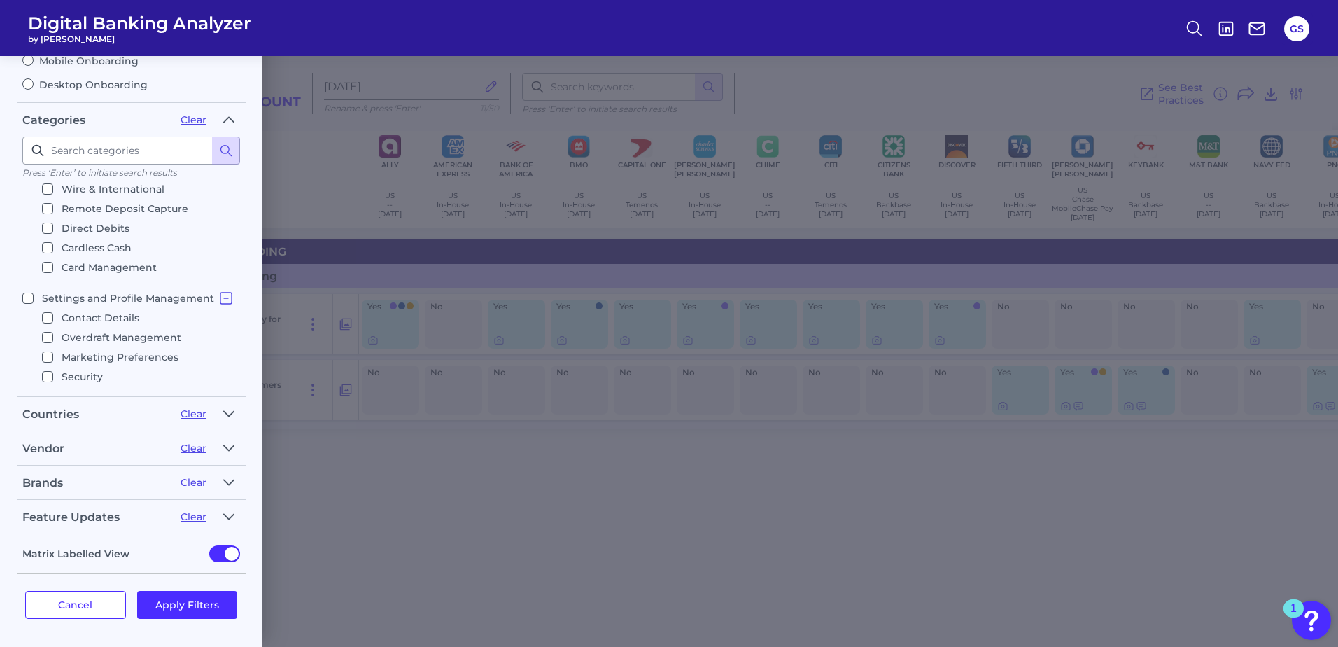
checkbox input "false"
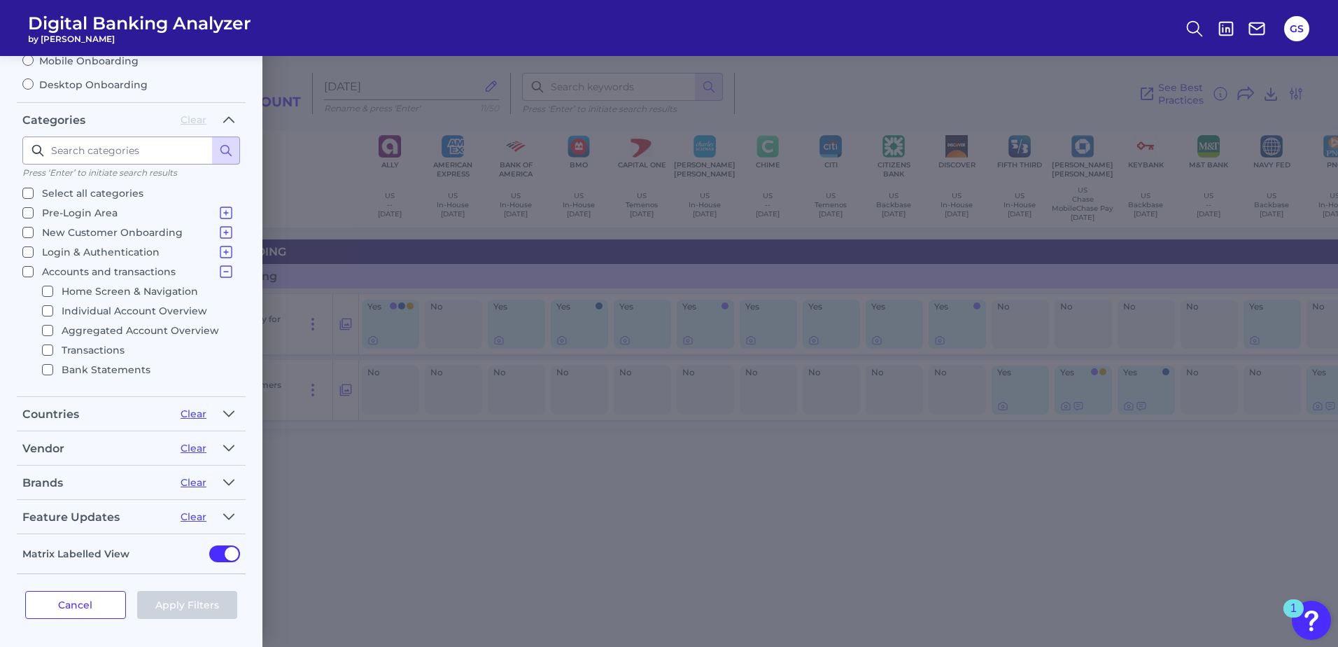
scroll to position [0, 0]
click at [220, 253] on icon at bounding box center [225, 253] width 11 height 11
click at [220, 233] on icon at bounding box center [225, 233] width 11 height 11
click at [122, 150] on input at bounding box center [131, 150] width 218 height 28
type input "direct deposit"
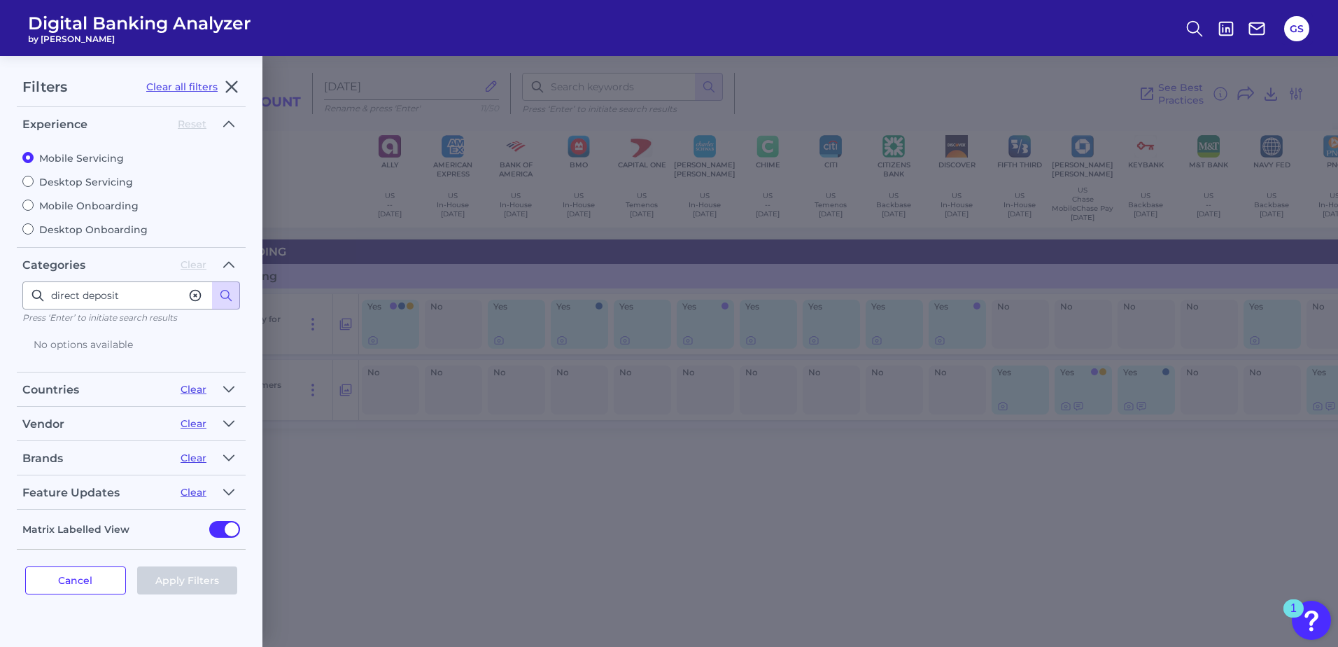
click at [197, 297] on icon at bounding box center [195, 295] width 10 height 10
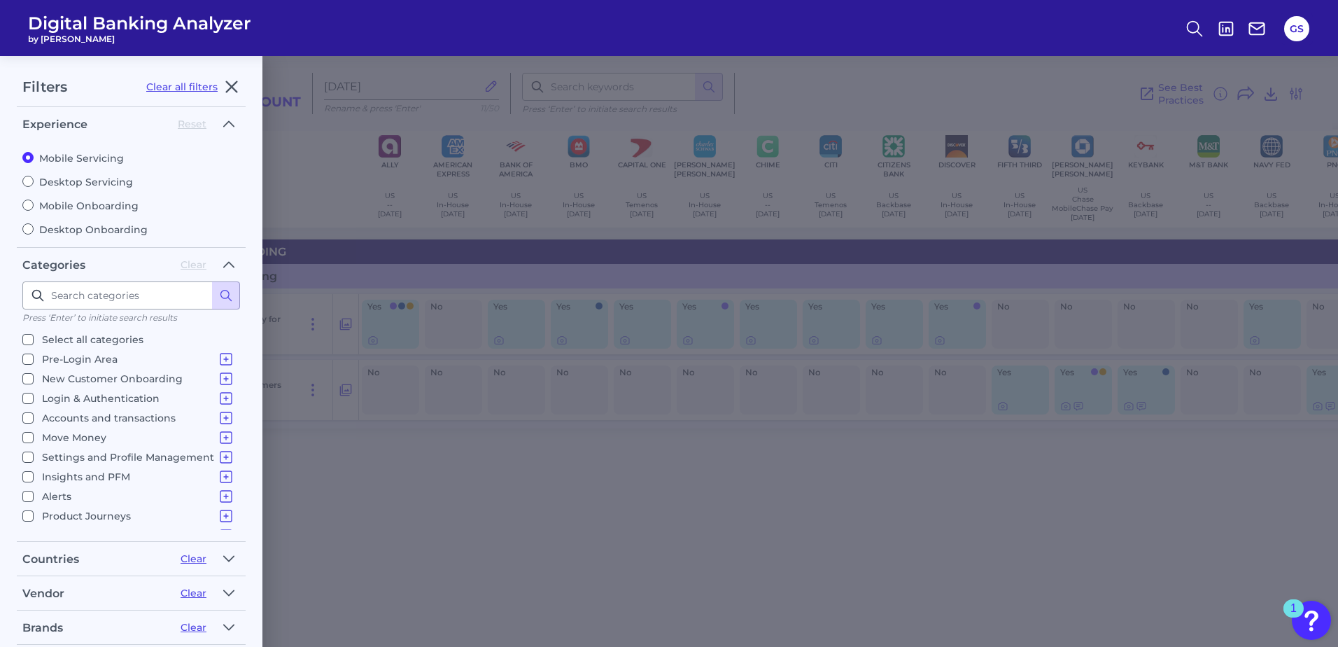
scroll to position [14, 0]
click at [229, 504] on li "Product Journeys Product Discovery Financial Products - Internal Bank Products …" at bounding box center [131, 501] width 218 height 20
click at [228, 501] on icon at bounding box center [226, 501] width 17 height 17
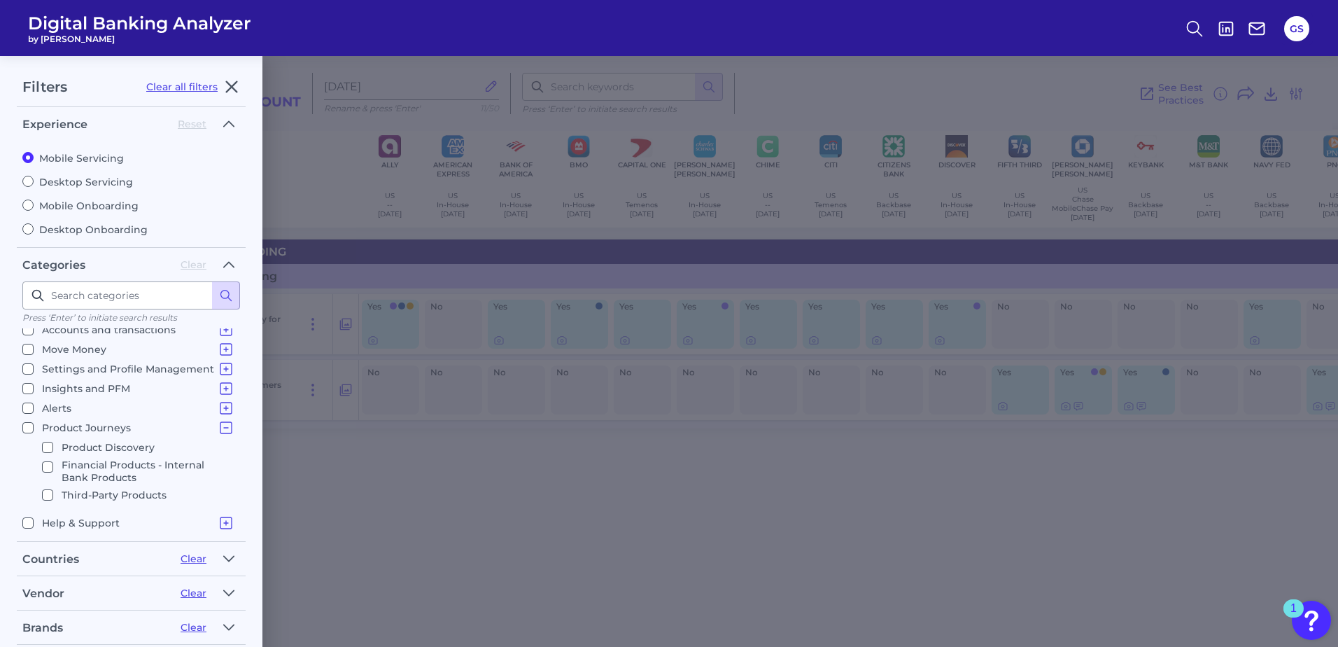
scroll to position [90, 0]
click at [223, 427] on icon at bounding box center [226, 426] width 17 height 17
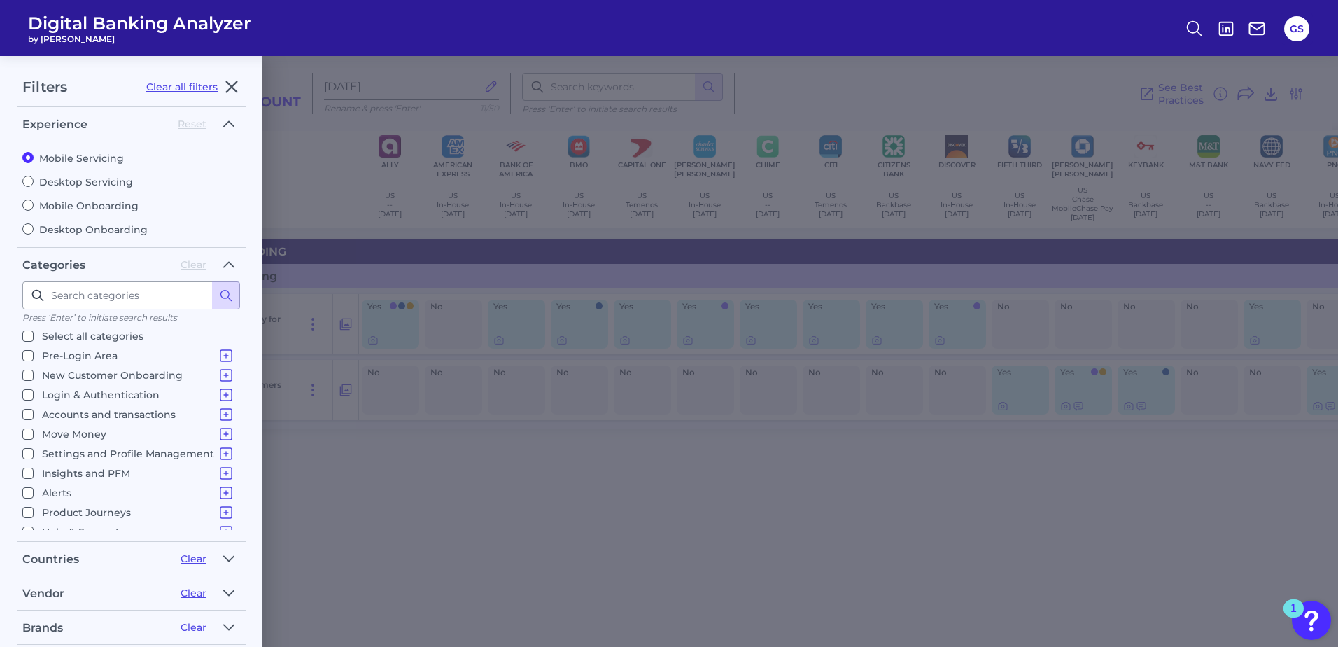
scroll to position [0, 0]
click at [30, 341] on input "Select all categories" at bounding box center [27, 339] width 11 height 11
checkbox input "true"
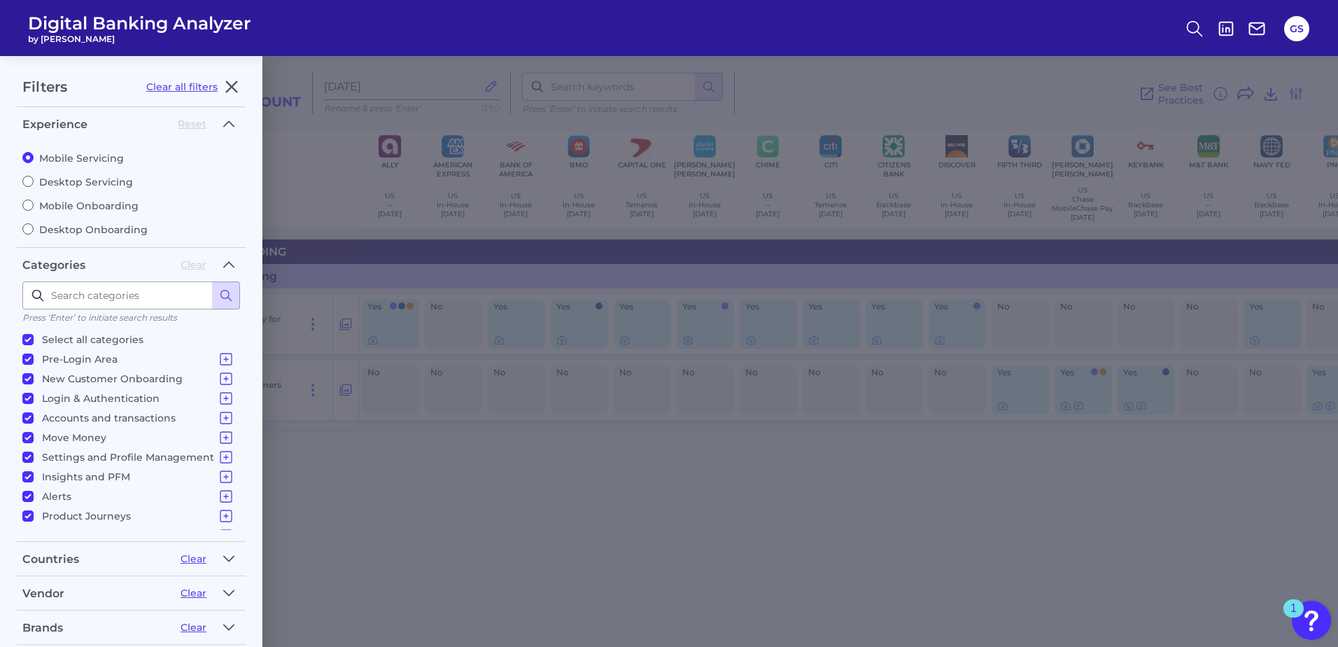
checkbox input "true"
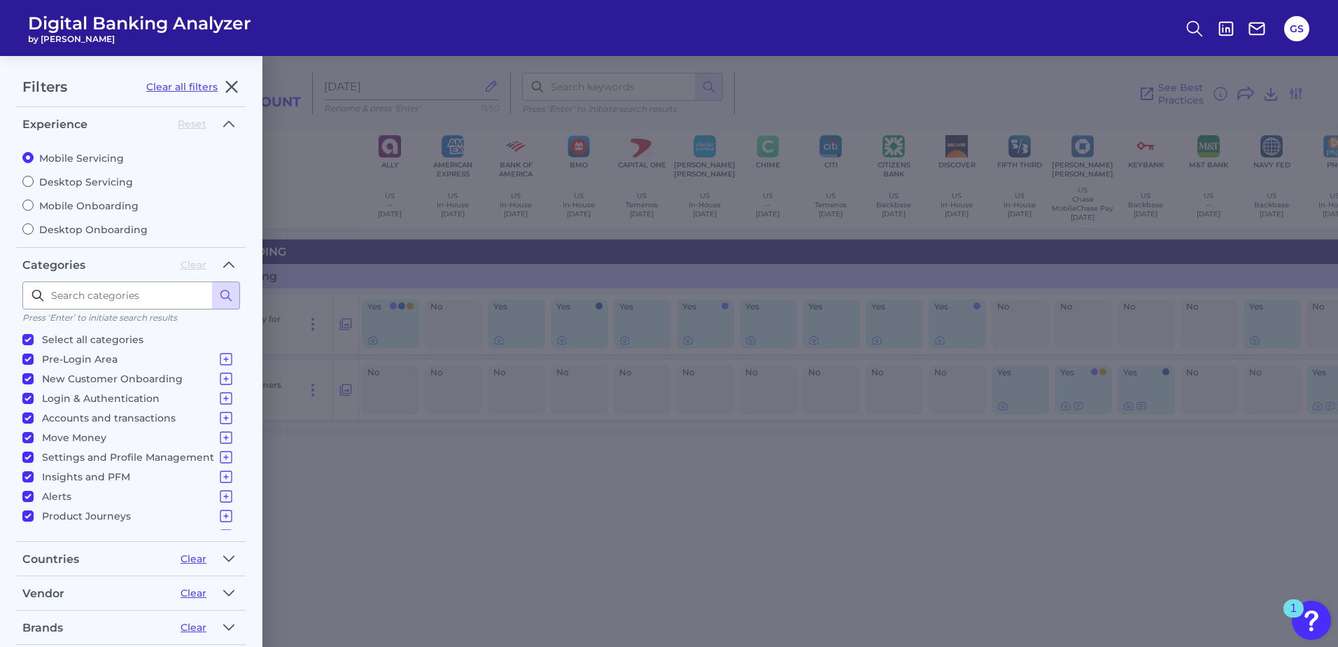
checkbox input "true"
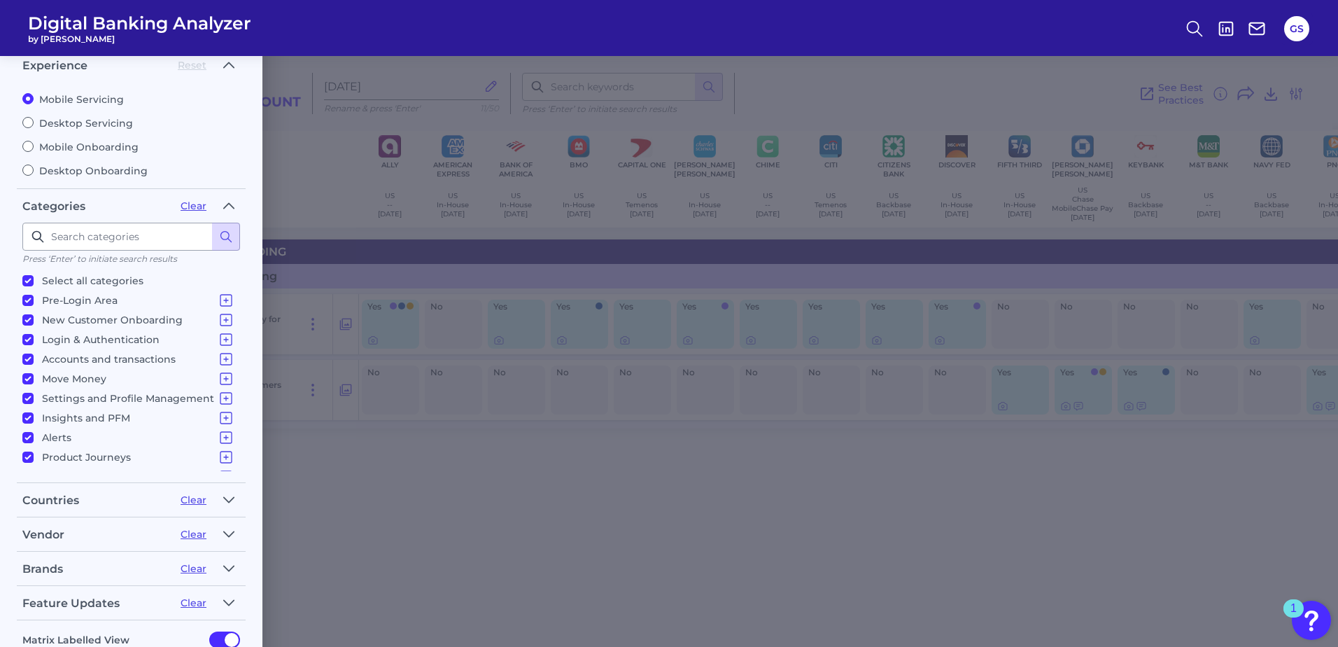
scroll to position [145, 0]
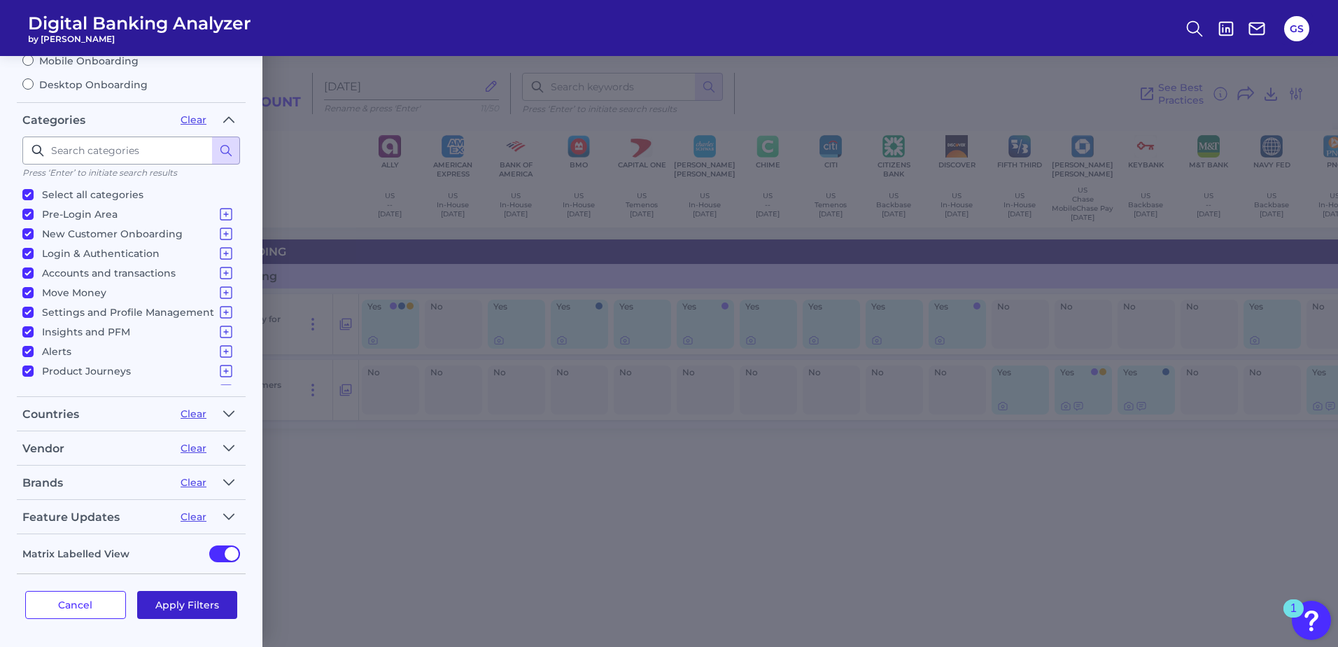
click at [223, 602] on button "Apply Filters" at bounding box center [187, 605] width 101 height 28
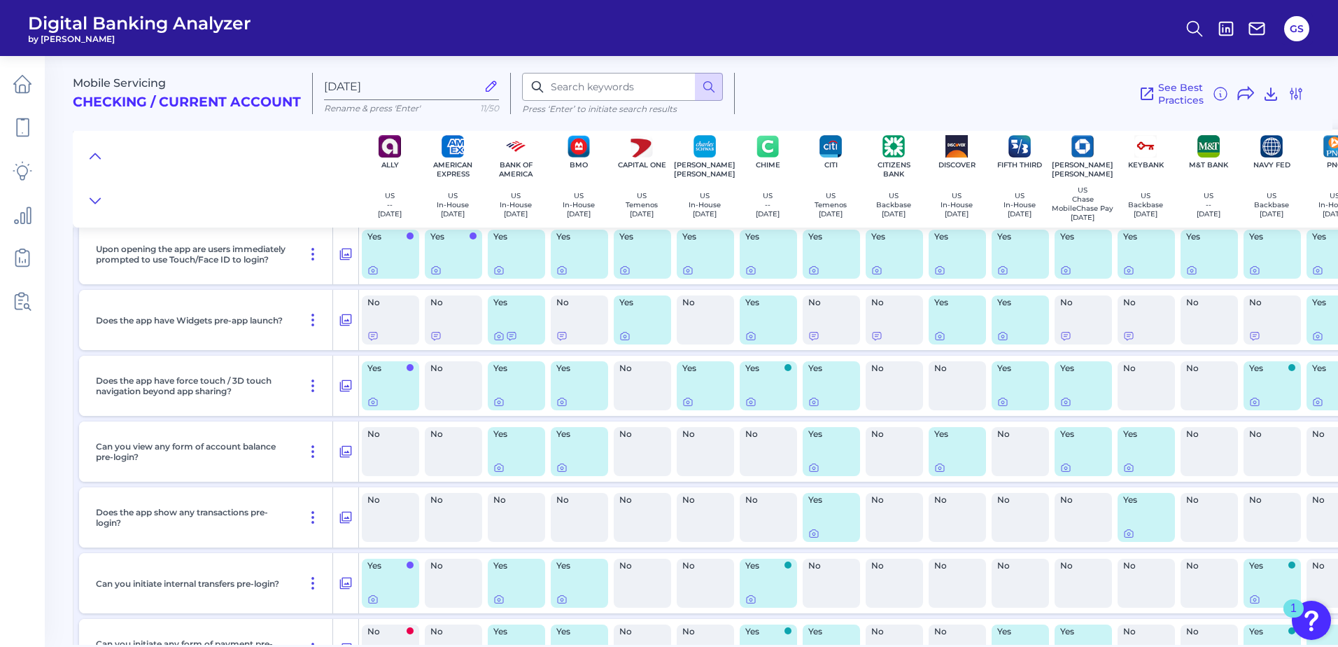
scroll to position [0, 0]
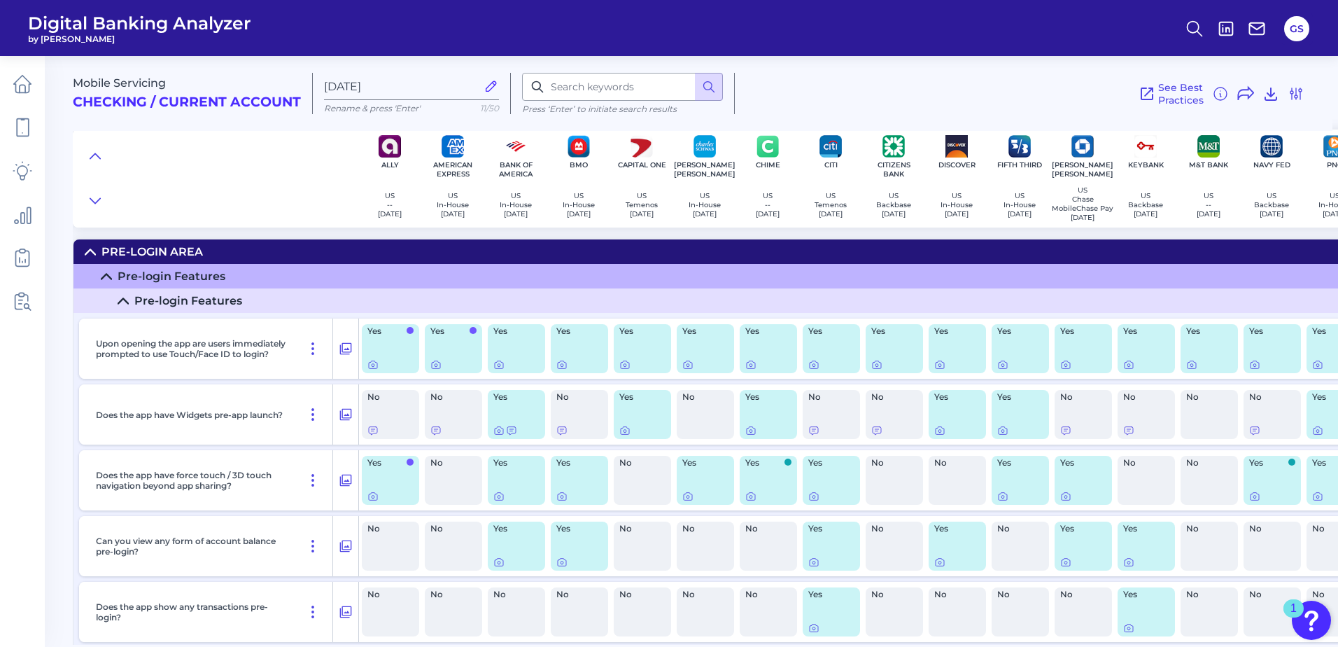
click at [137, 250] on div "Pre-Login Area" at bounding box center [151, 251] width 101 height 13
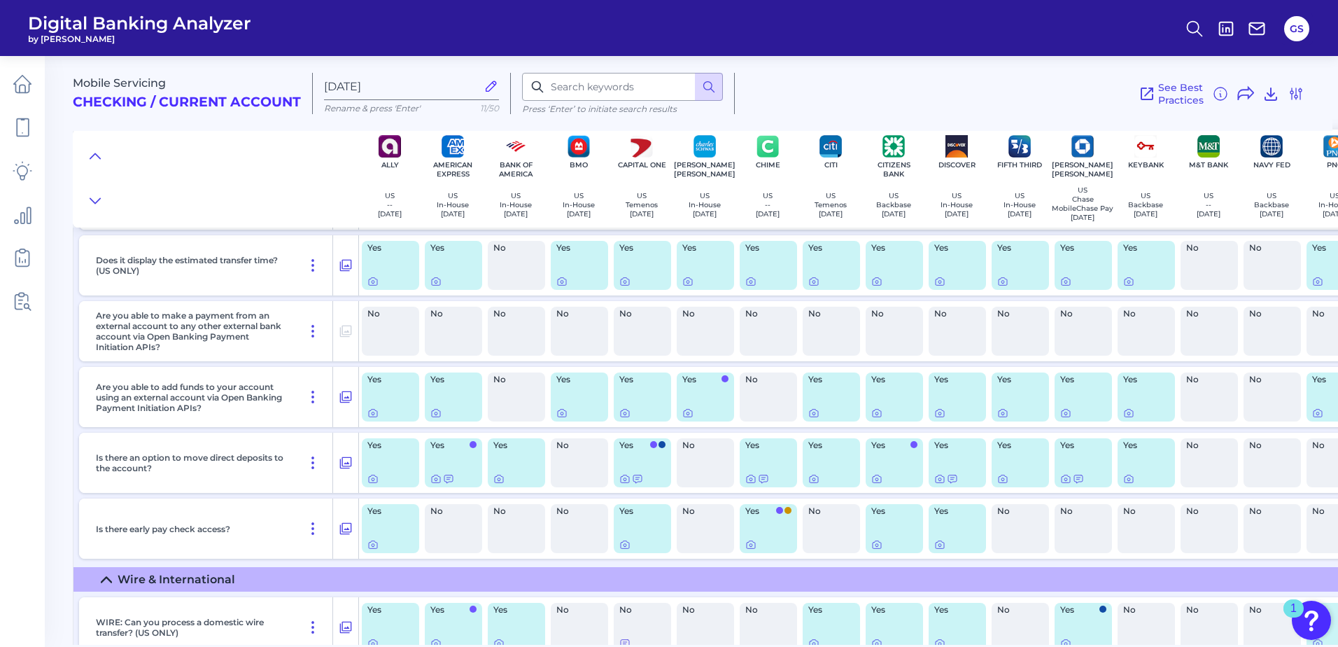
scroll to position [10344, 0]
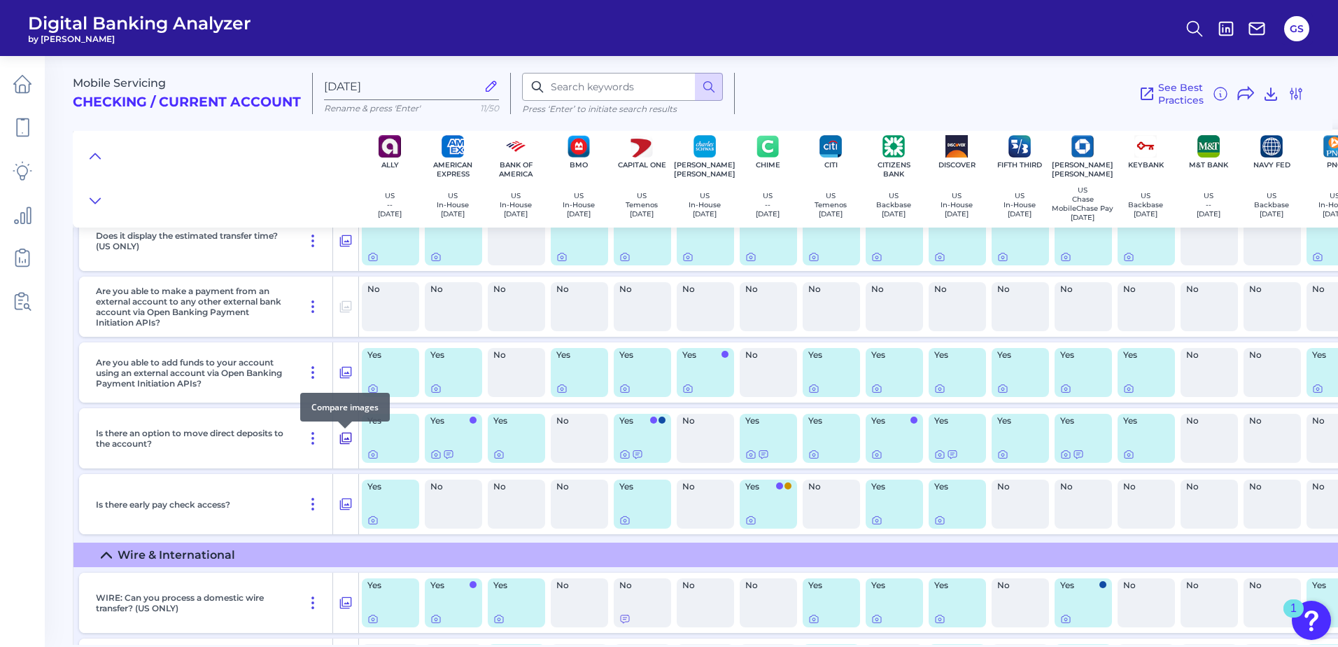
click at [351, 442] on icon at bounding box center [346, 438] width 12 height 12
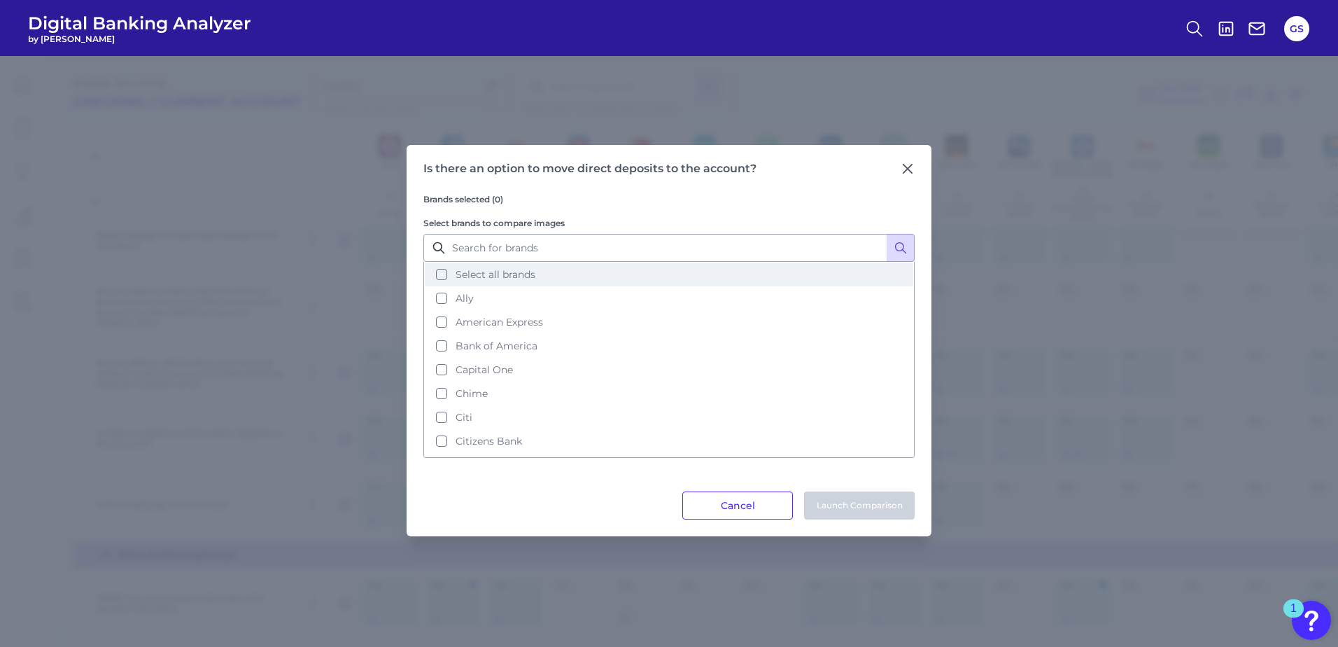
click at [449, 272] on button "Select all brands" at bounding box center [669, 274] width 488 height 24
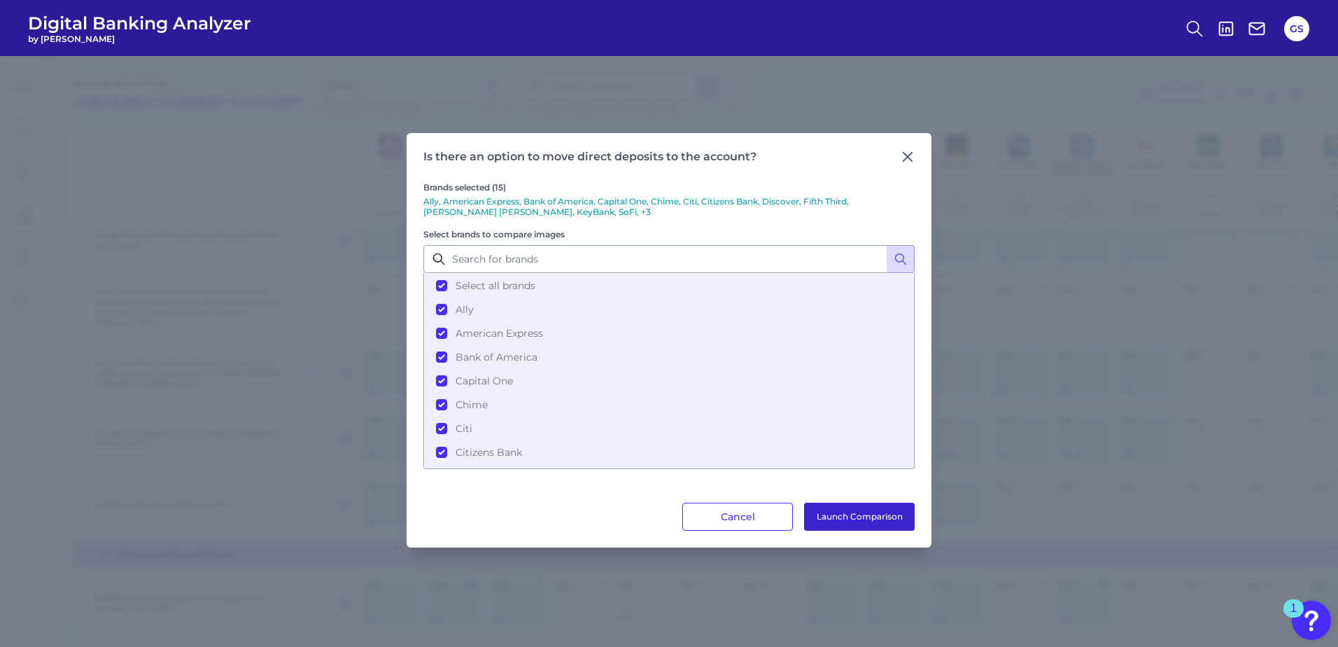
click at [848, 511] on button "Launch Comparison" at bounding box center [859, 516] width 111 height 28
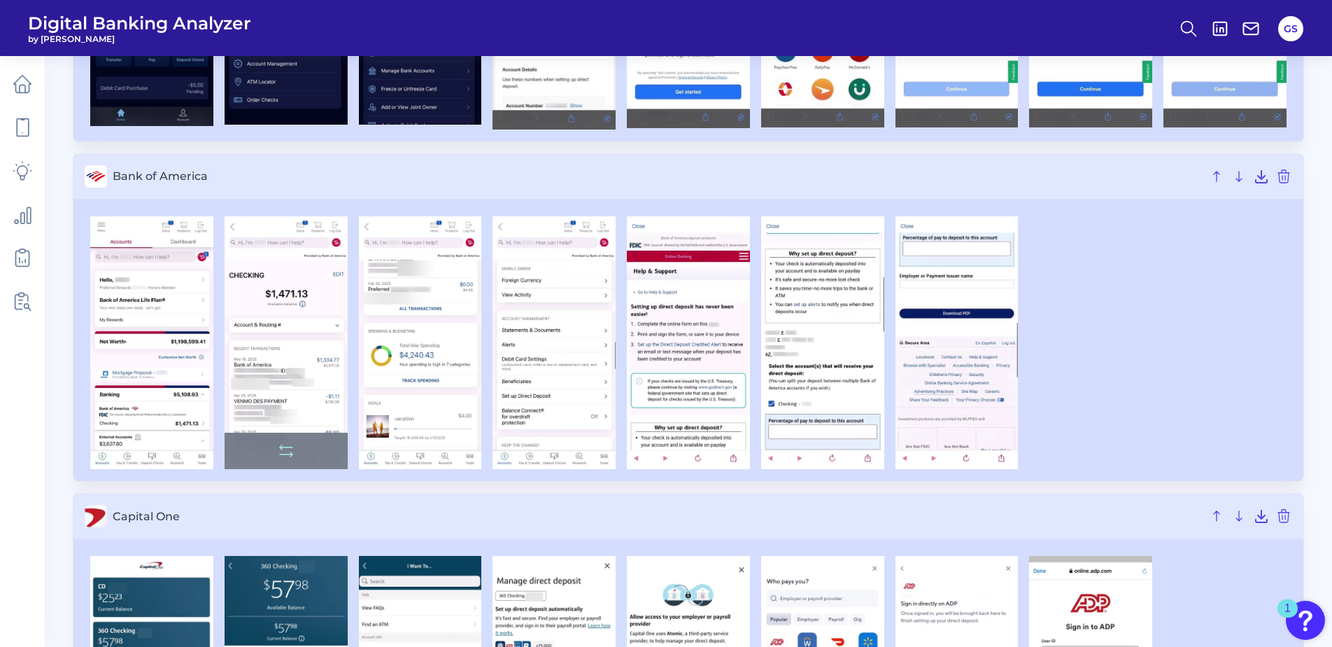
scroll to position [700, 0]
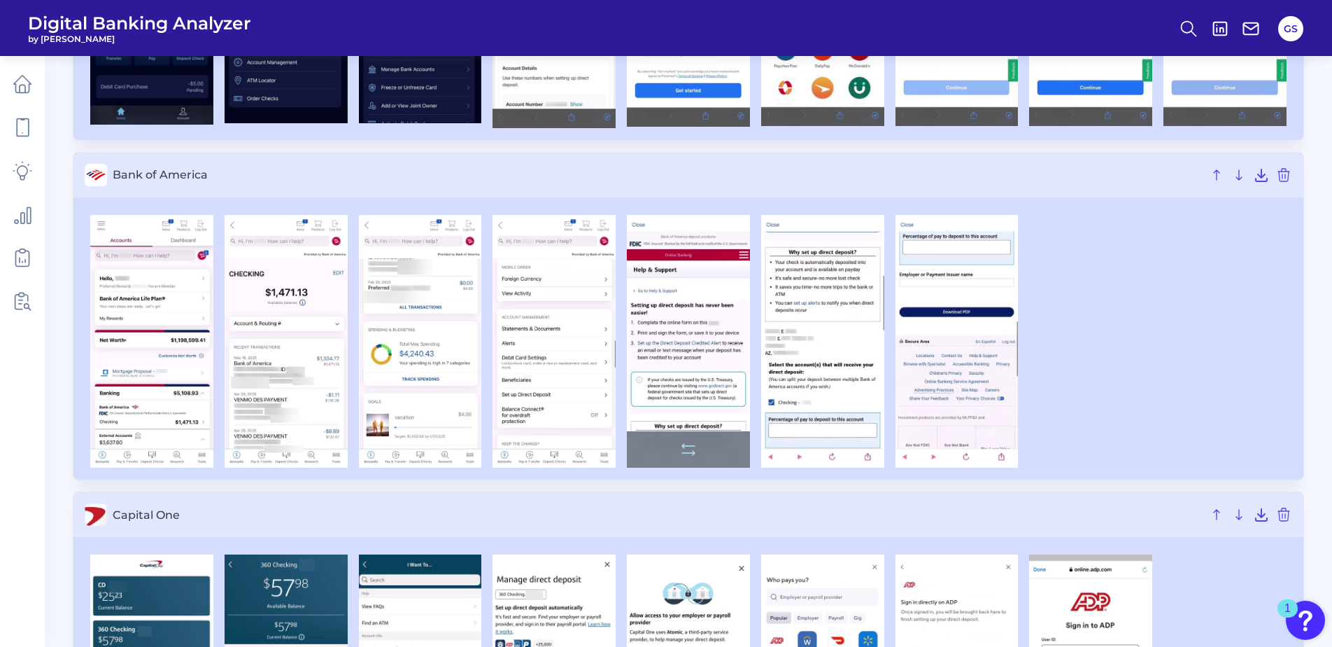
click at [684, 387] on img at bounding box center [688, 341] width 123 height 253
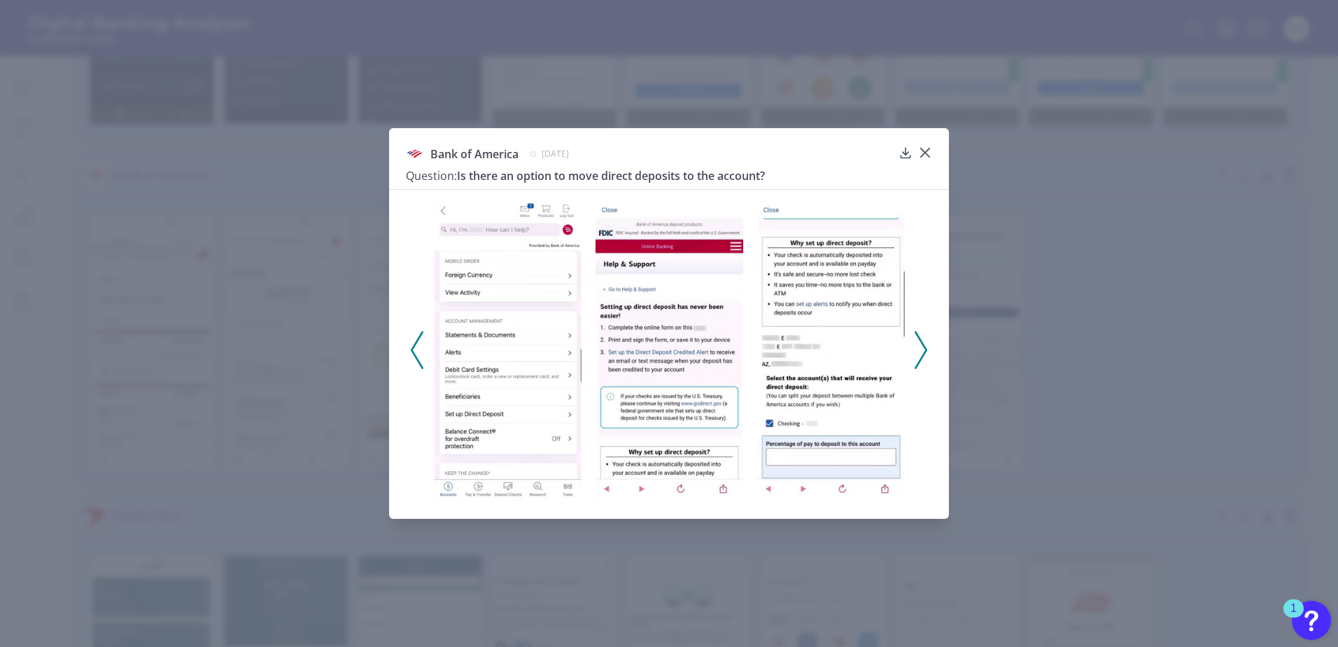
click at [523, 391] on img at bounding box center [508, 350] width 148 height 304
click at [919, 357] on icon at bounding box center [921, 350] width 13 height 38
click at [925, 350] on icon at bounding box center [921, 350] width 13 height 38
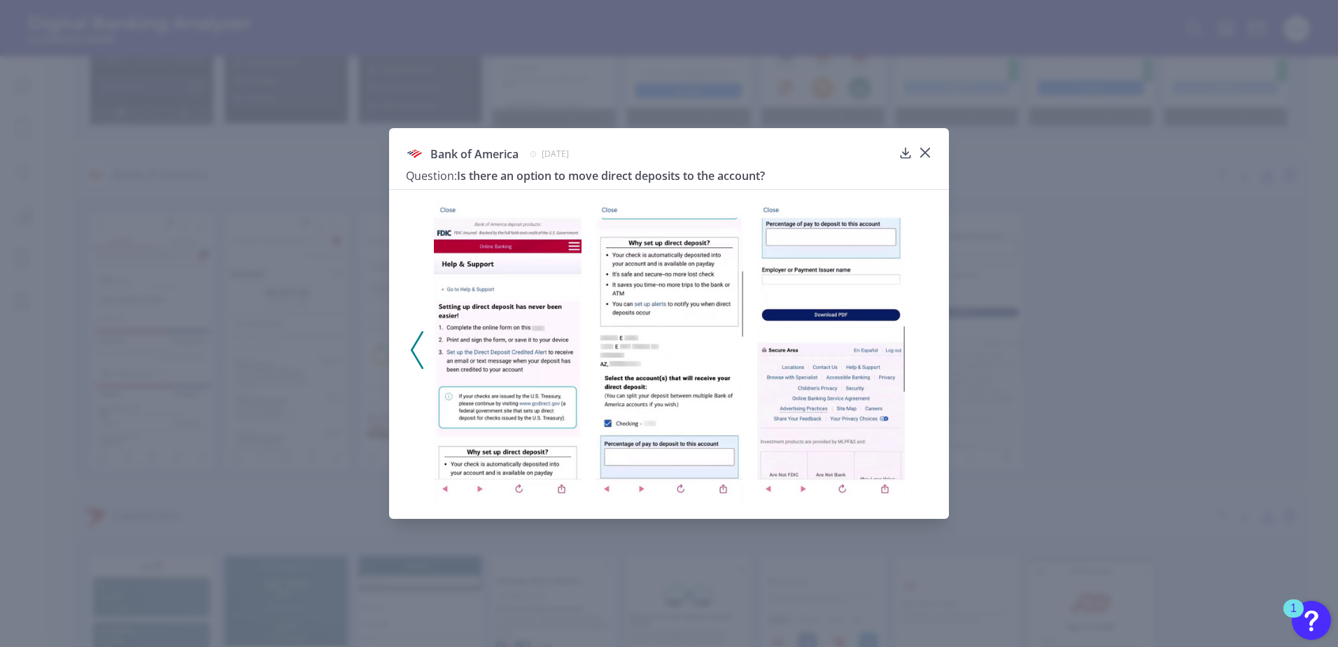
click at [414, 349] on icon at bounding box center [417, 350] width 13 height 38
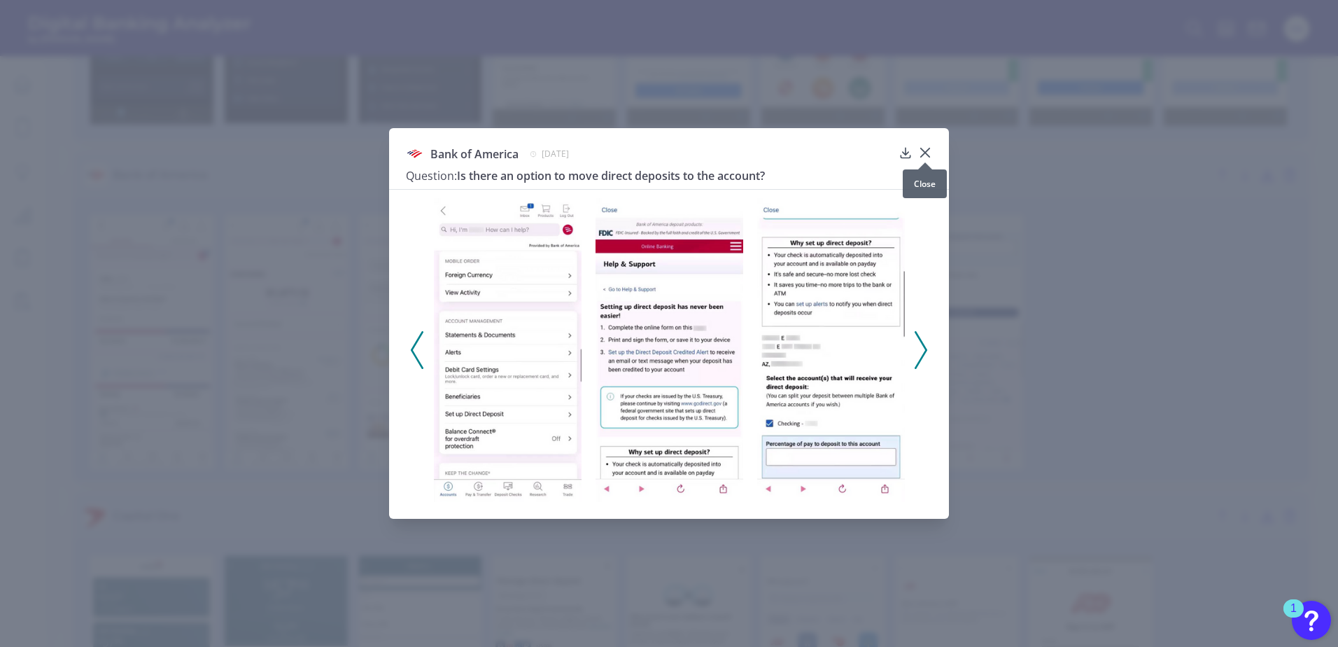
click at [926, 154] on icon at bounding box center [925, 152] width 8 height 8
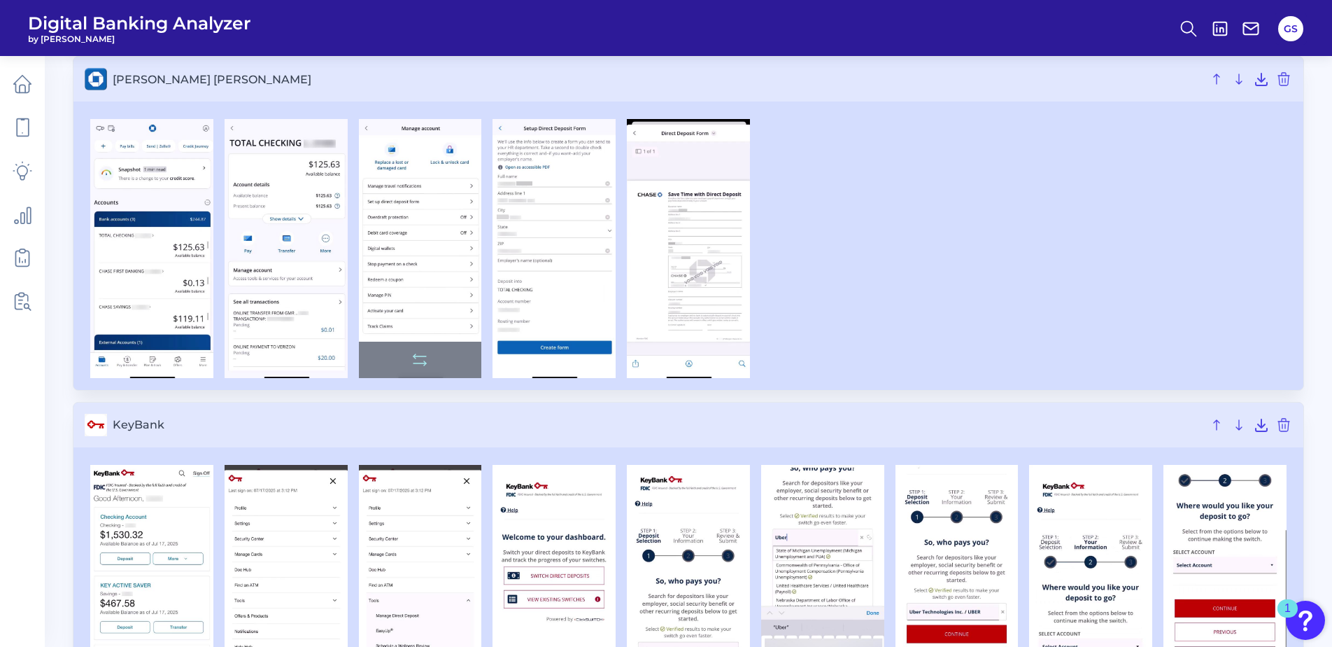
scroll to position [3079, 0]
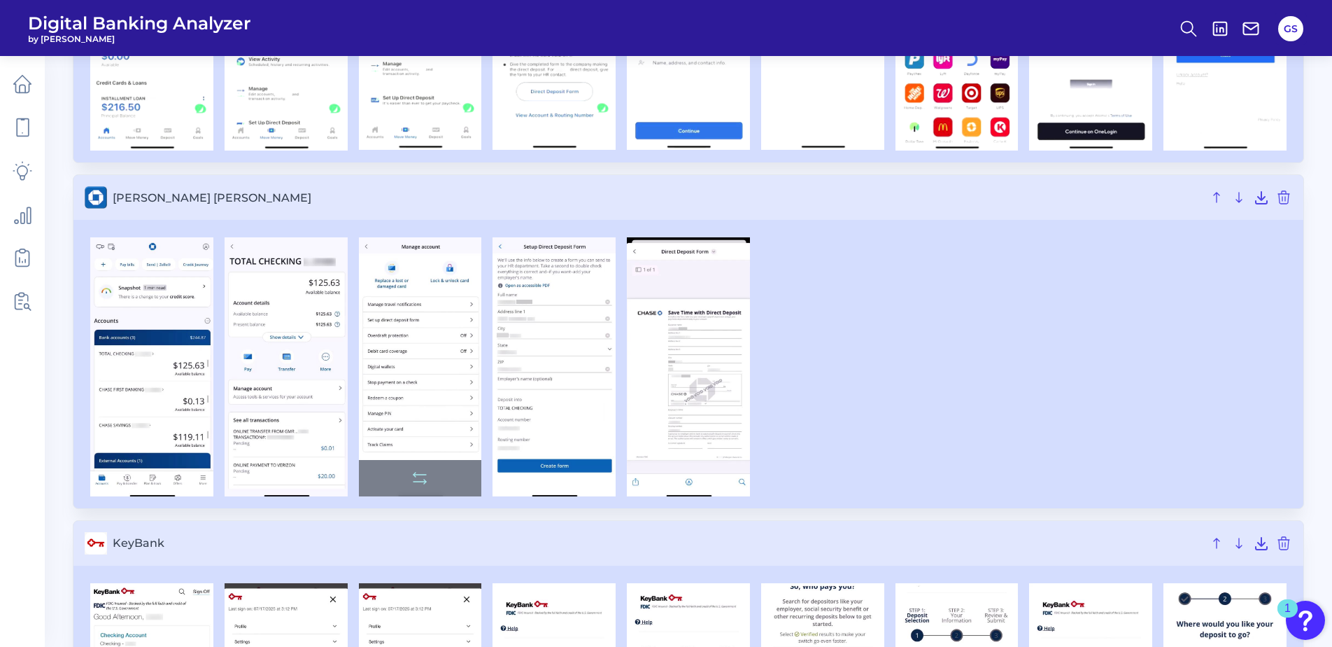
click at [404, 360] on img at bounding box center [420, 366] width 123 height 259
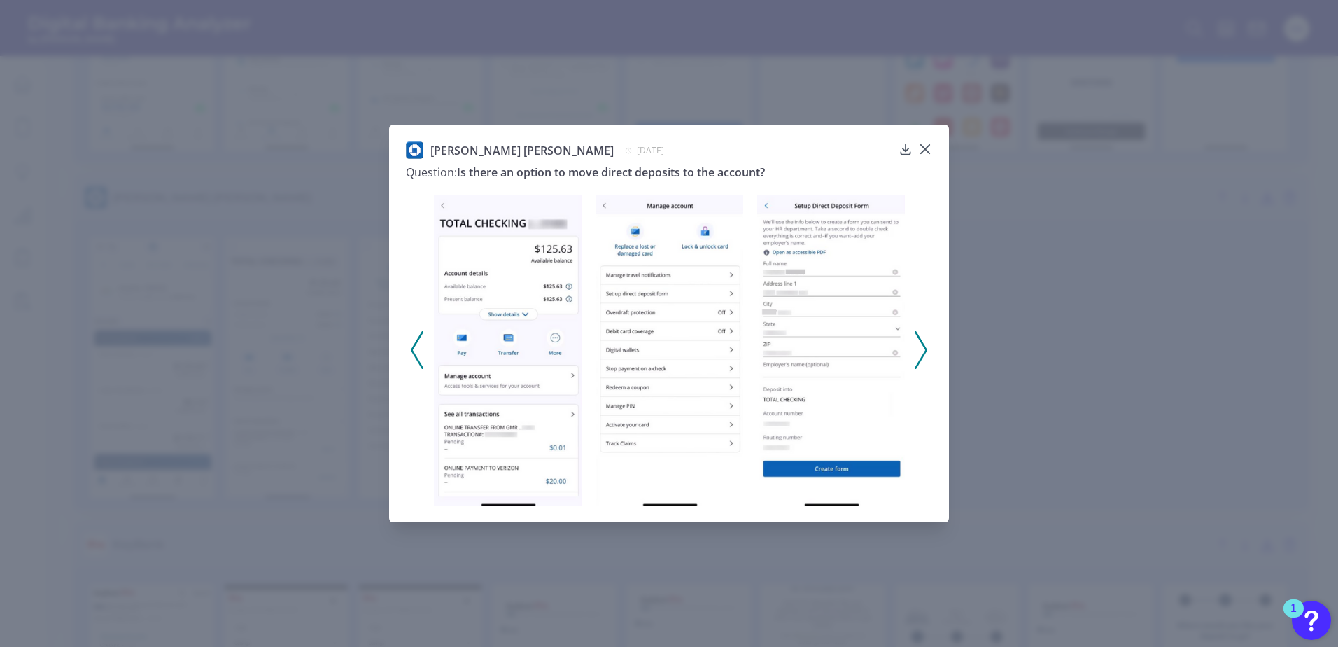
click at [922, 351] on icon at bounding box center [921, 350] width 13 height 38
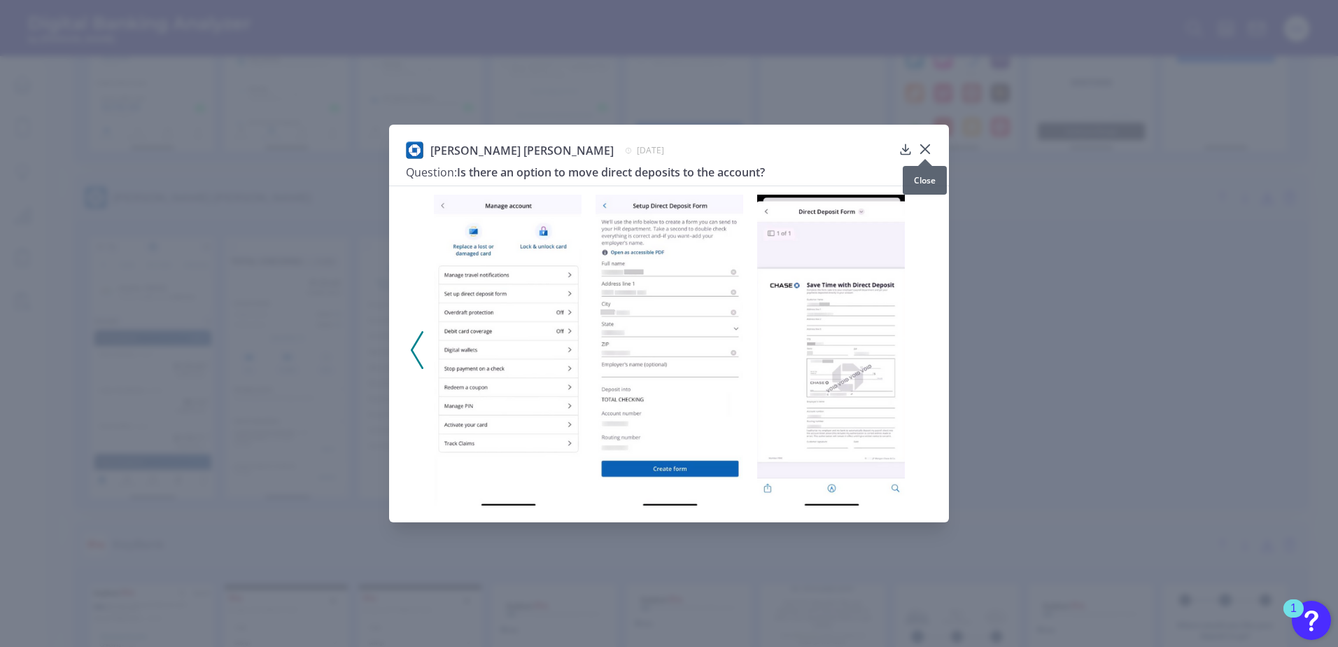
click at [931, 146] on icon at bounding box center [925, 149] width 14 height 14
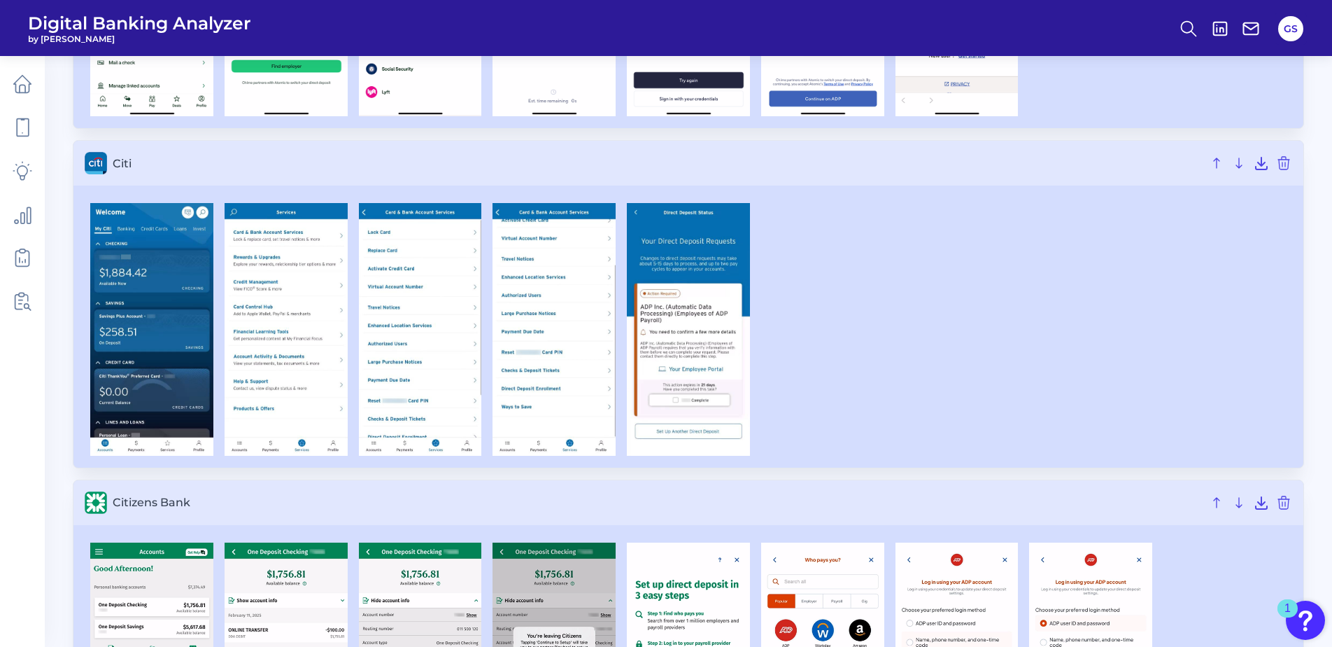
scroll to position [1749, 0]
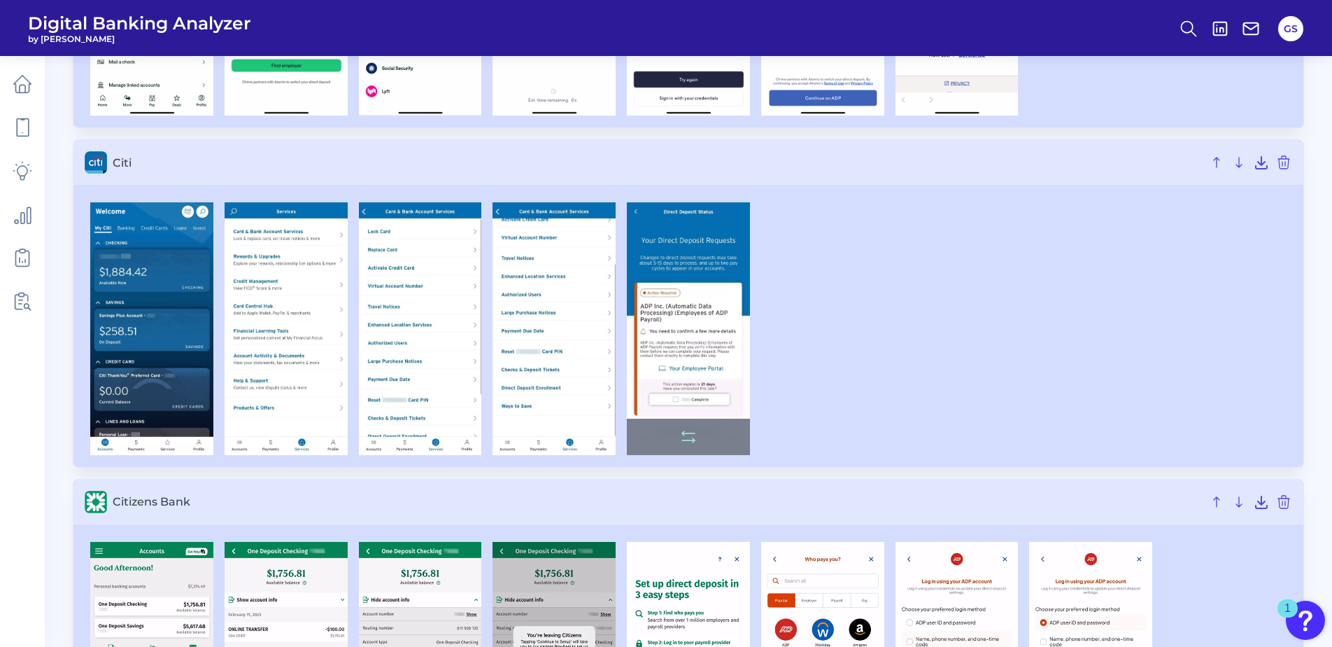
click at [679, 381] on img at bounding box center [688, 328] width 123 height 253
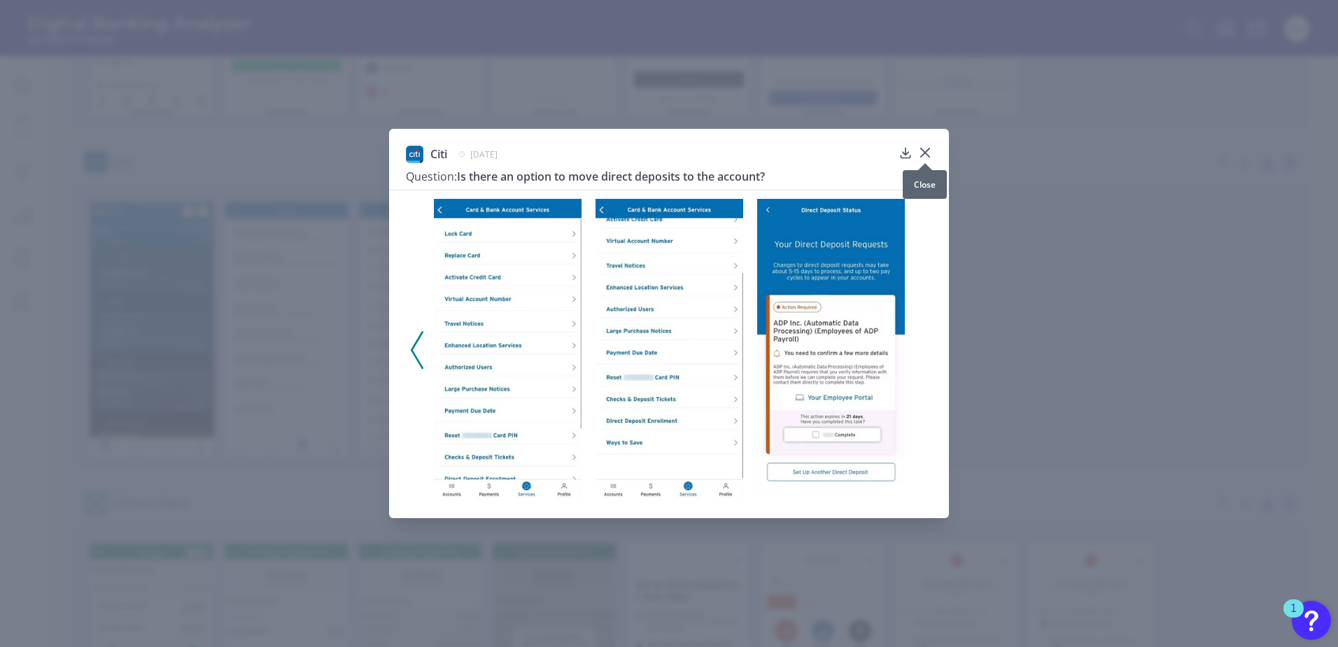
click at [929, 152] on icon at bounding box center [925, 153] width 14 height 14
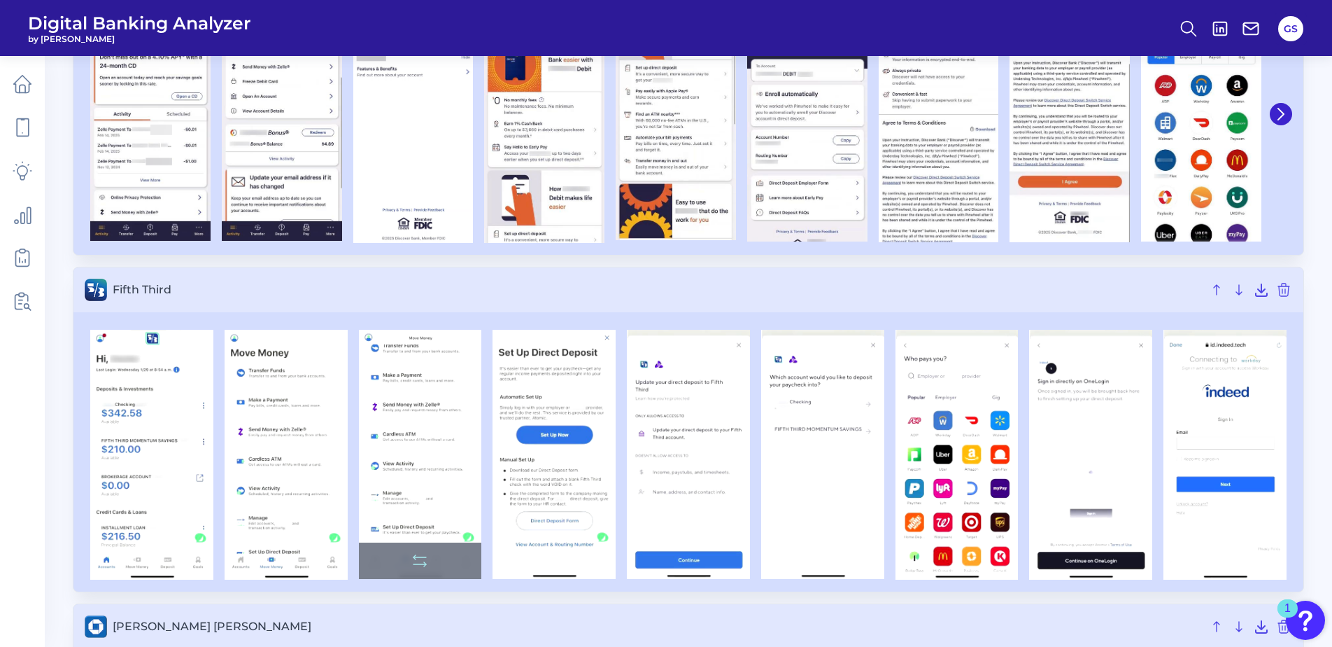
scroll to position [2721, 0]
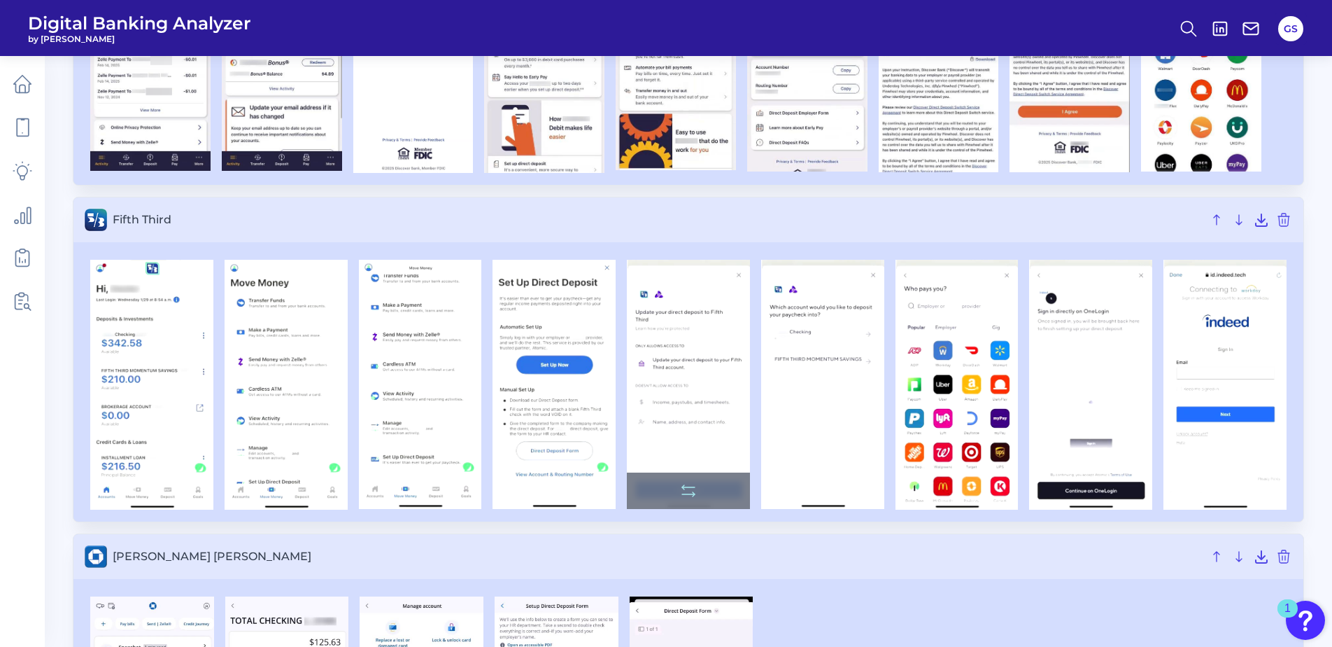
click at [679, 379] on img at bounding box center [688, 384] width 123 height 249
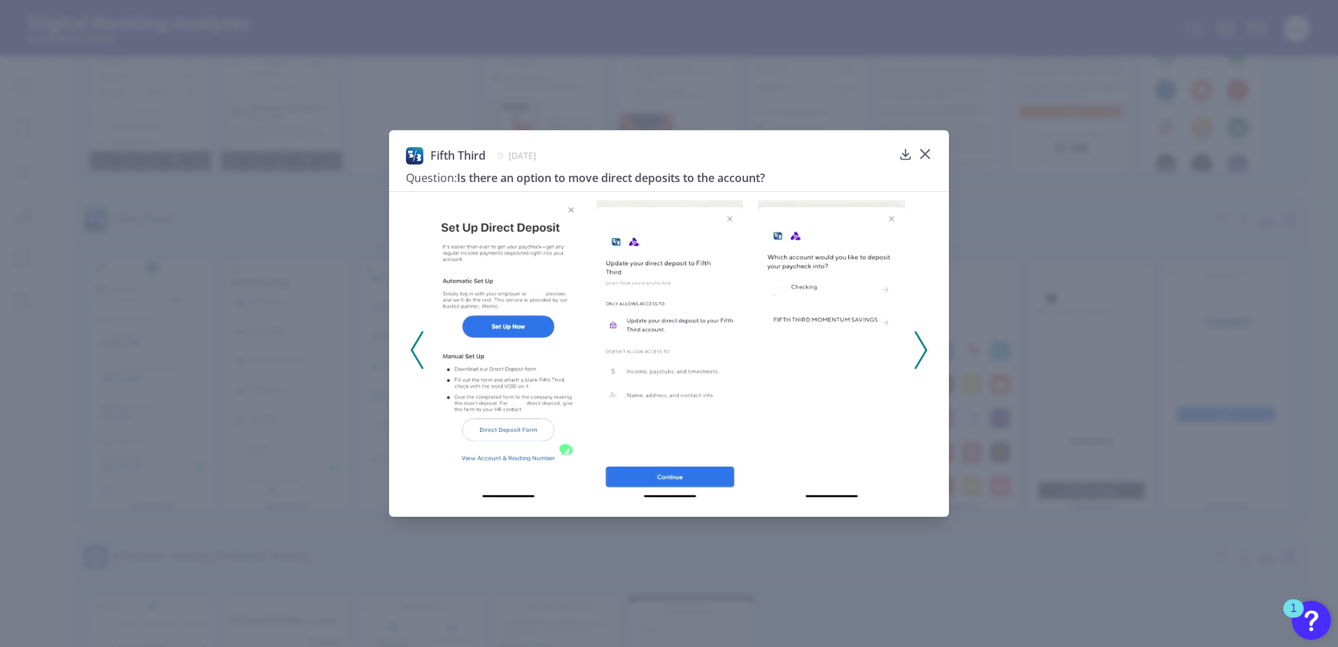
click at [681, 327] on img at bounding box center [669, 349] width 148 height 299
click at [926, 154] on icon at bounding box center [925, 154] width 8 height 8
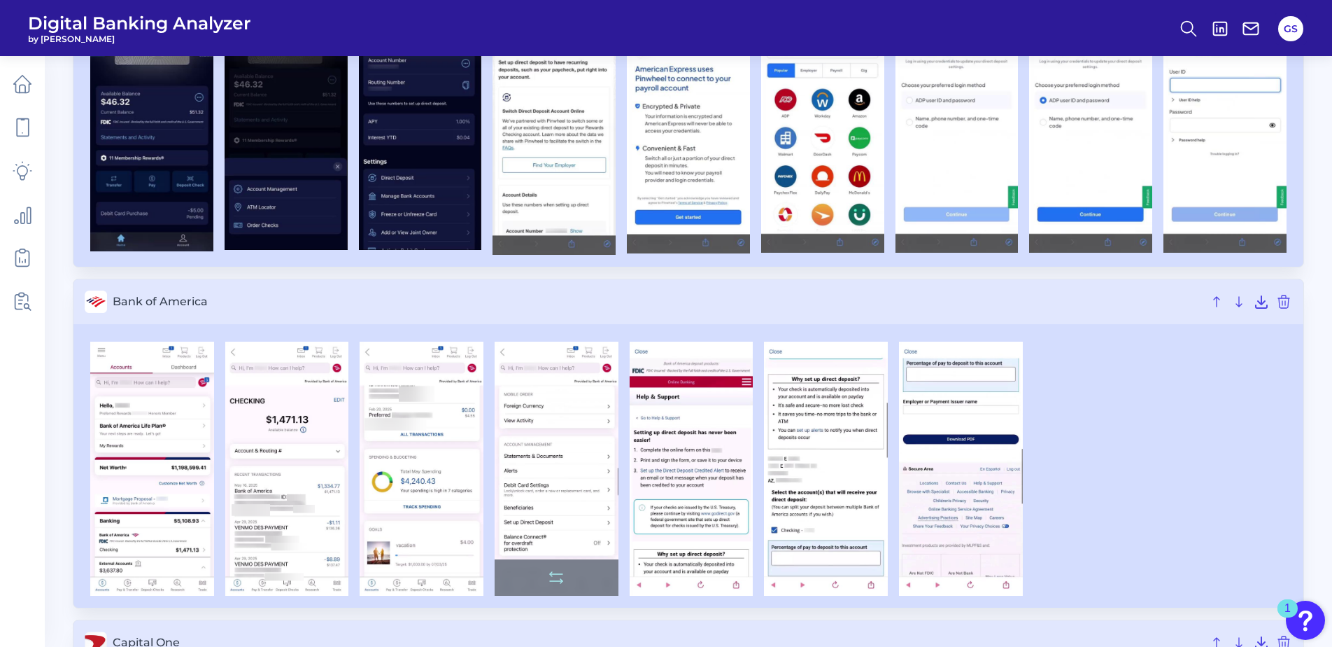
scroll to position [622, 0]
